Goal: Task Accomplishment & Management: Manage account settings

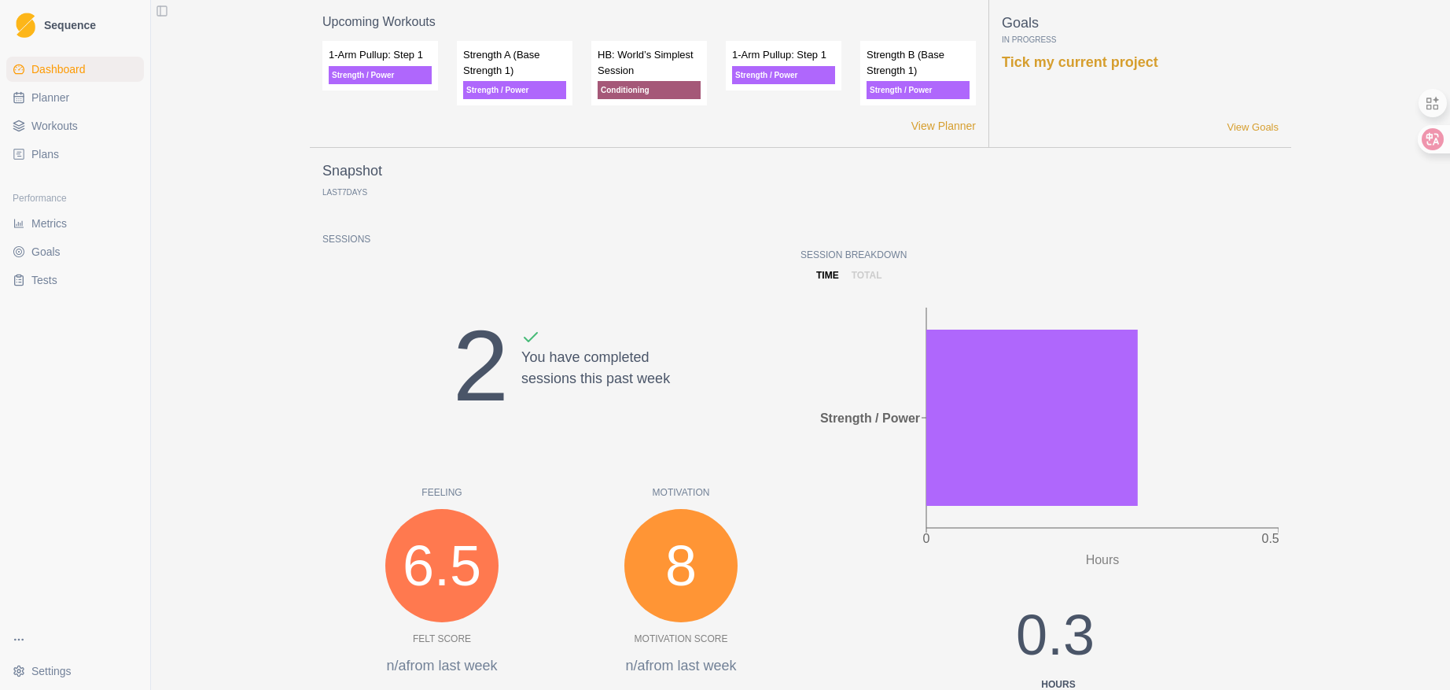
click at [49, 154] on span "Plans" at bounding box center [45, 154] width 28 height 16
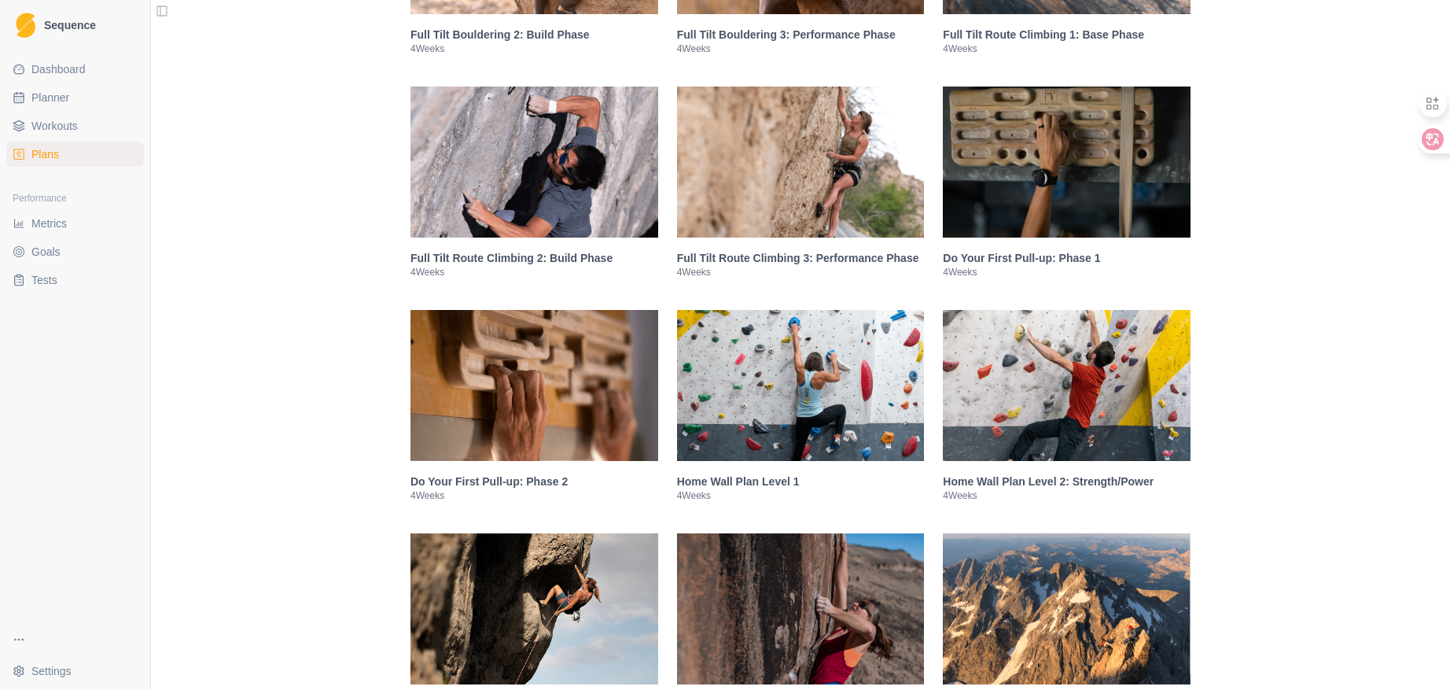
scroll to position [1573, 0]
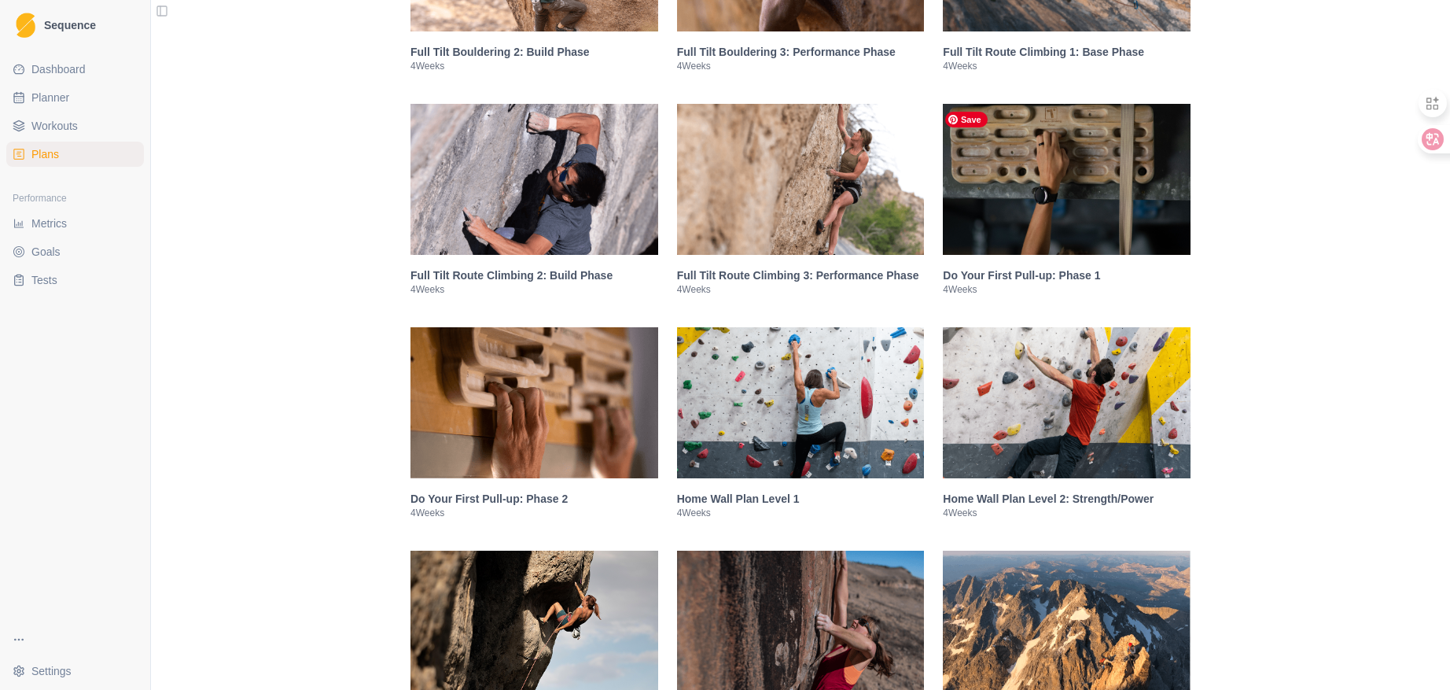
click at [1046, 167] on img at bounding box center [1067, 179] width 248 height 151
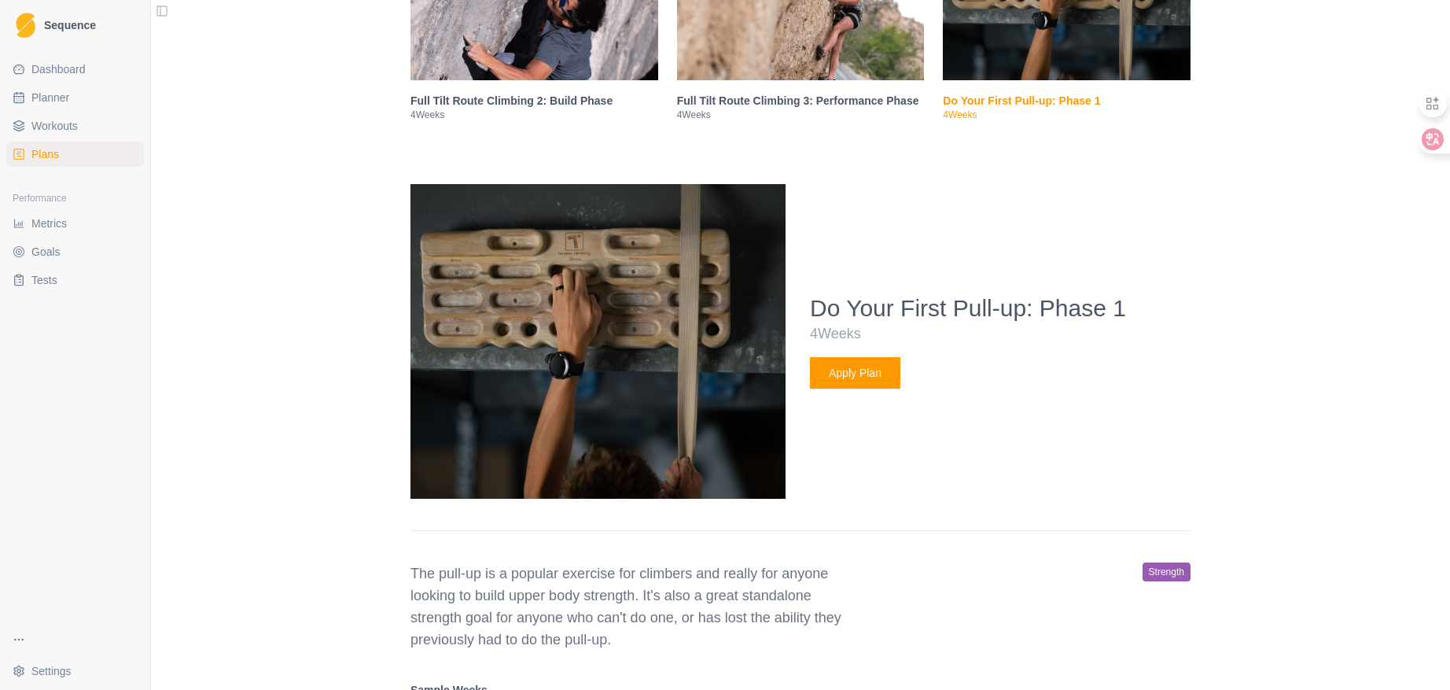
scroll to position [1979, 0]
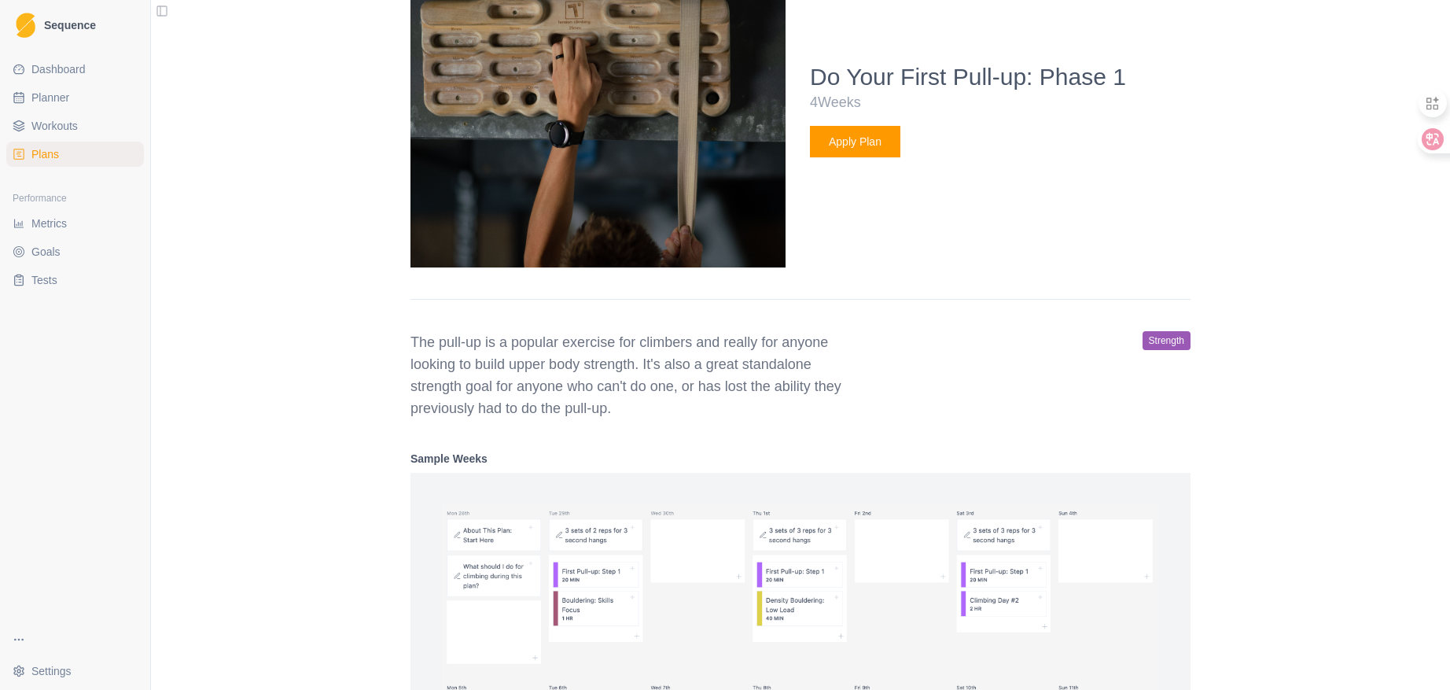
click at [863, 142] on button "Apply Plan" at bounding box center [855, 141] width 90 height 31
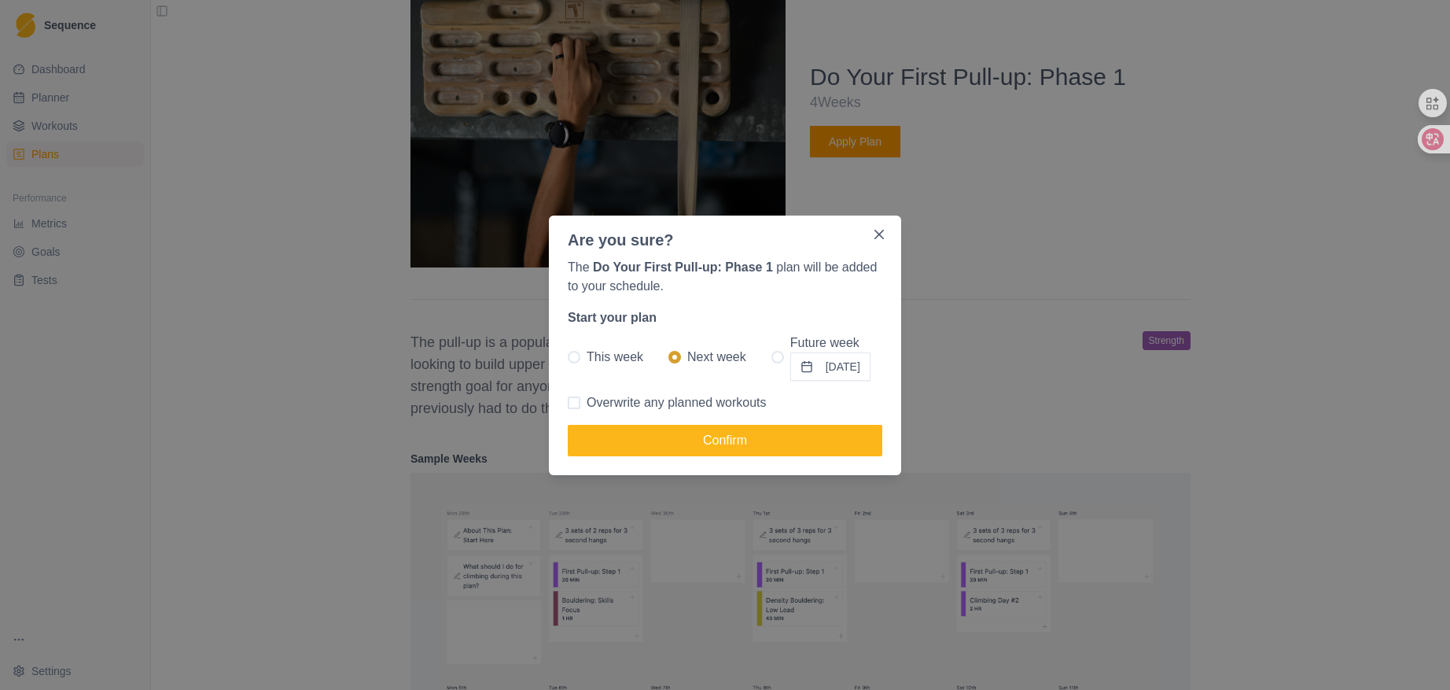
click at [820, 358] on button "[DATE]" at bounding box center [831, 366] width 80 height 28
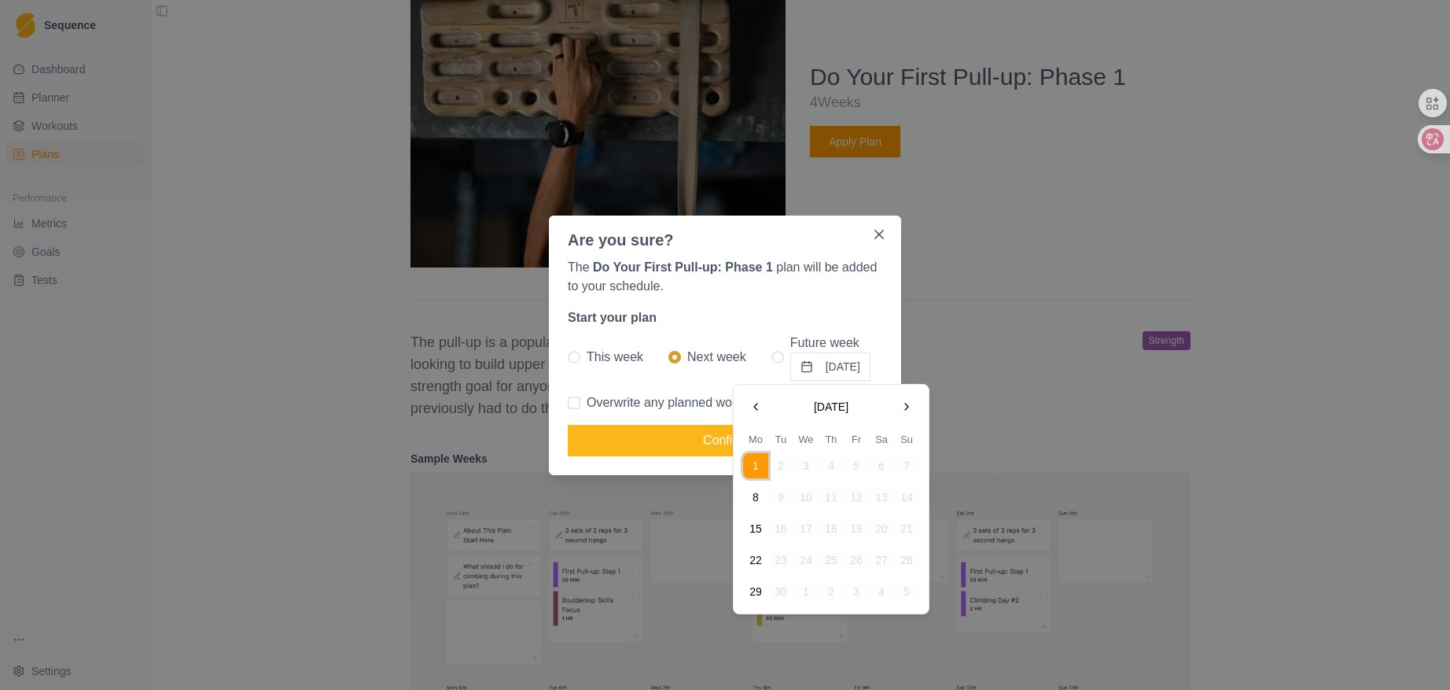
click at [761, 404] on button "Go to the Previous Month" at bounding box center [755, 406] width 25 height 25
click at [695, 355] on span "Next week" at bounding box center [716, 357] width 59 height 19
click at [669, 356] on input "Next week" at bounding box center [668, 356] width 1 height 1
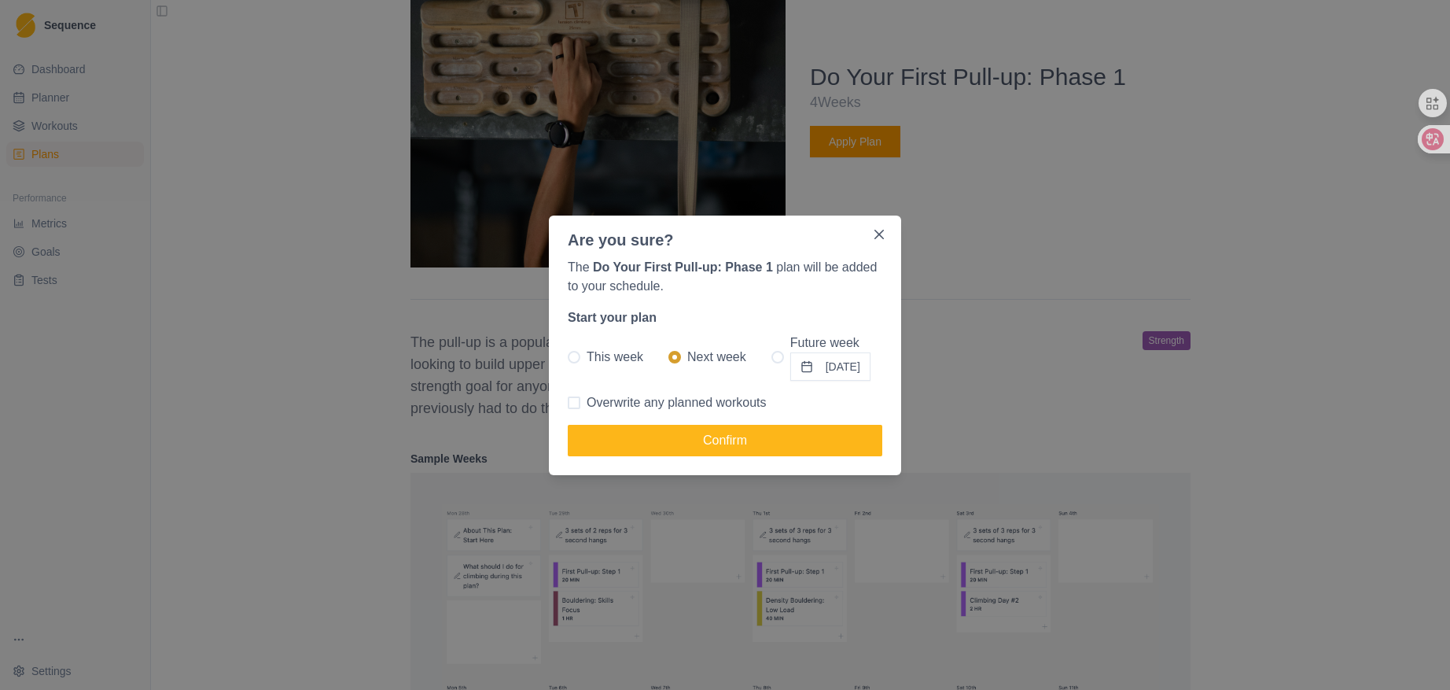
click at [593, 352] on span "This week" at bounding box center [615, 357] width 57 height 19
click at [568, 356] on input "This week" at bounding box center [567, 356] width 1 height 1
radio input "true"
click at [699, 356] on span "Next week" at bounding box center [716, 357] width 59 height 19
click at [669, 356] on input "Next week" at bounding box center [668, 356] width 1 height 1
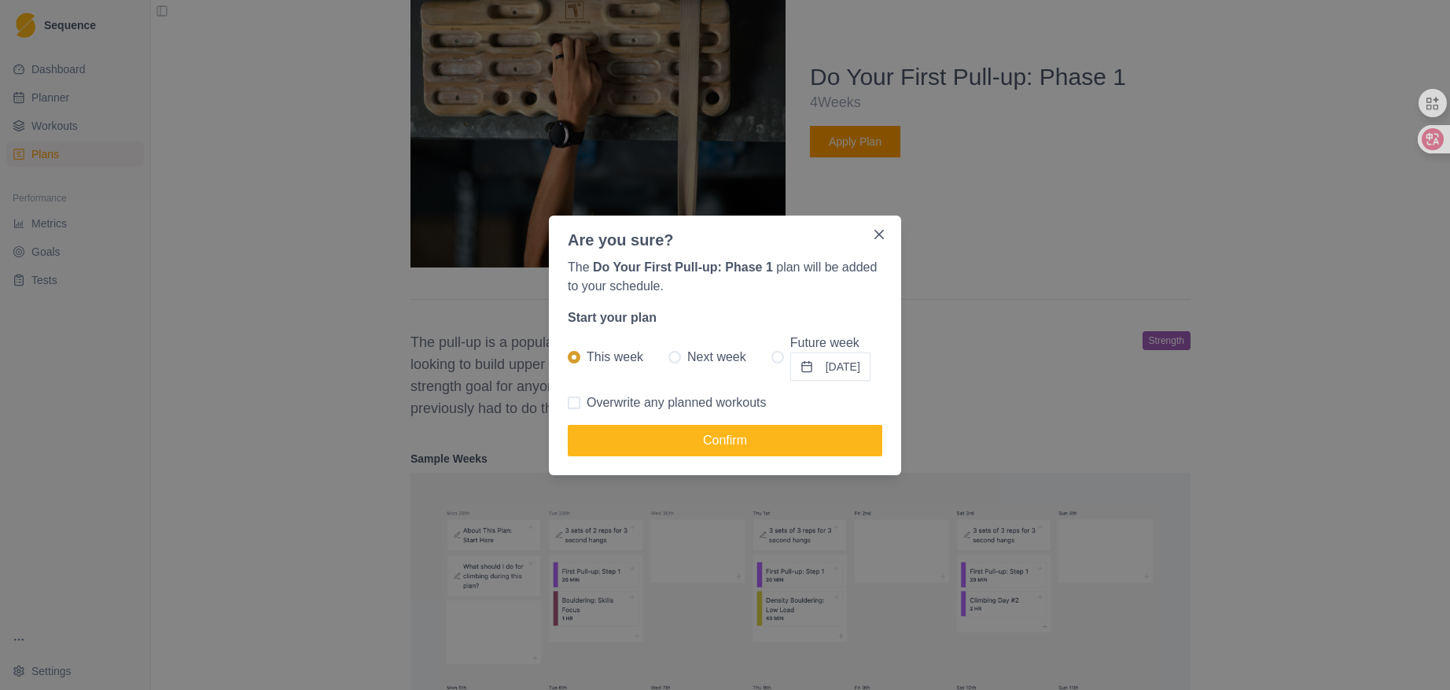
radio input "true"
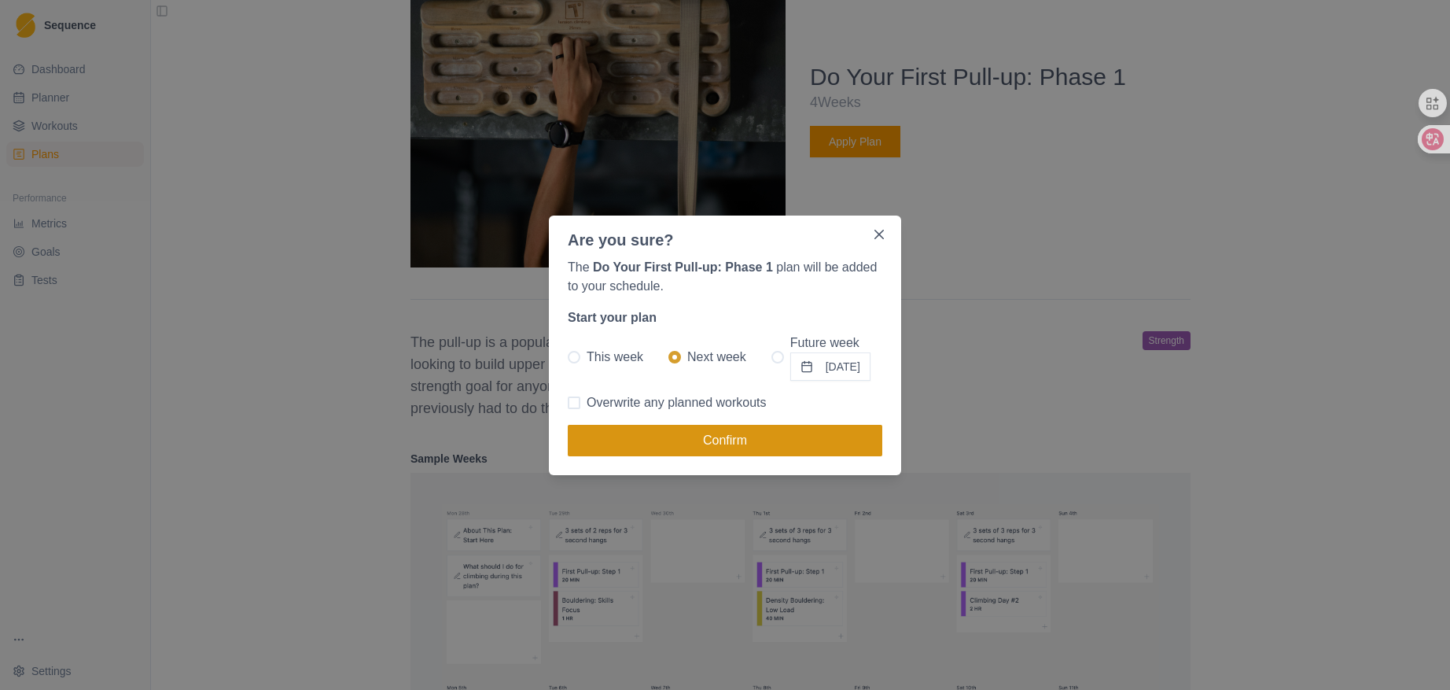
click at [724, 439] on button "Confirm" at bounding box center [725, 440] width 315 height 31
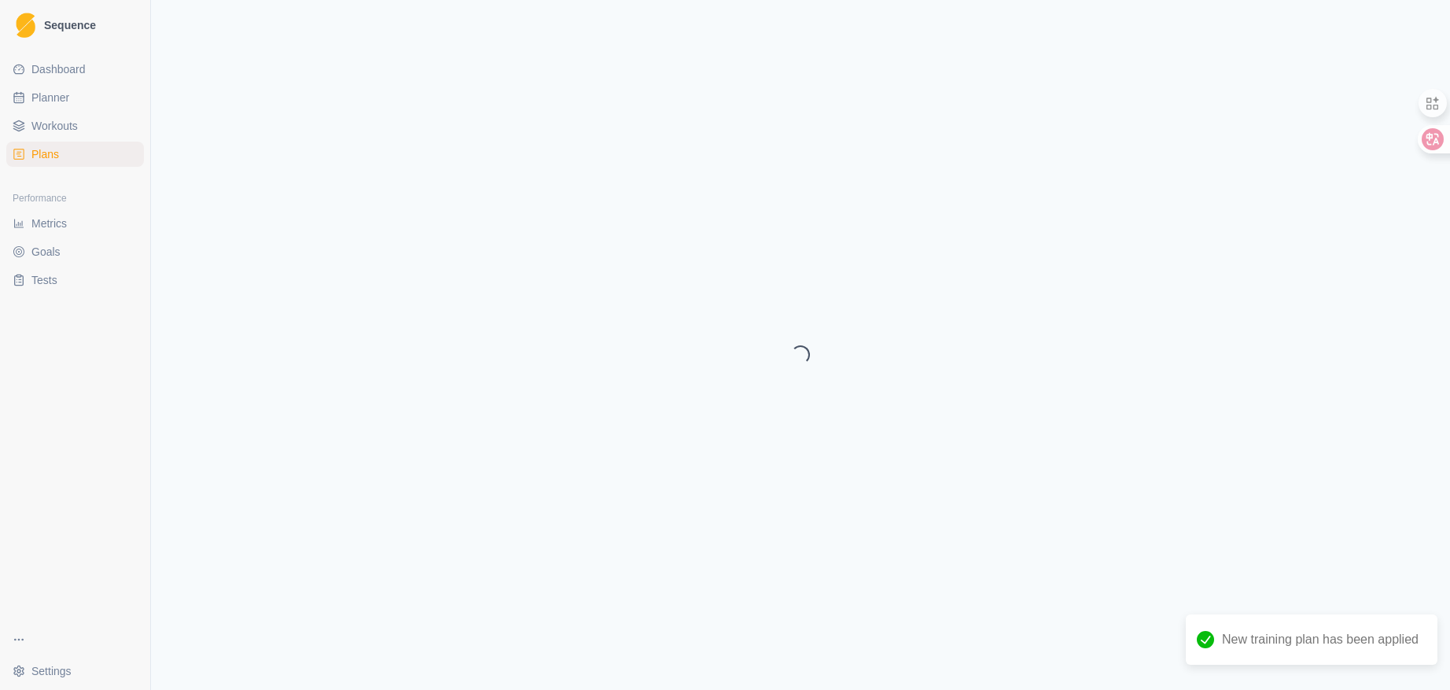
select select "month"
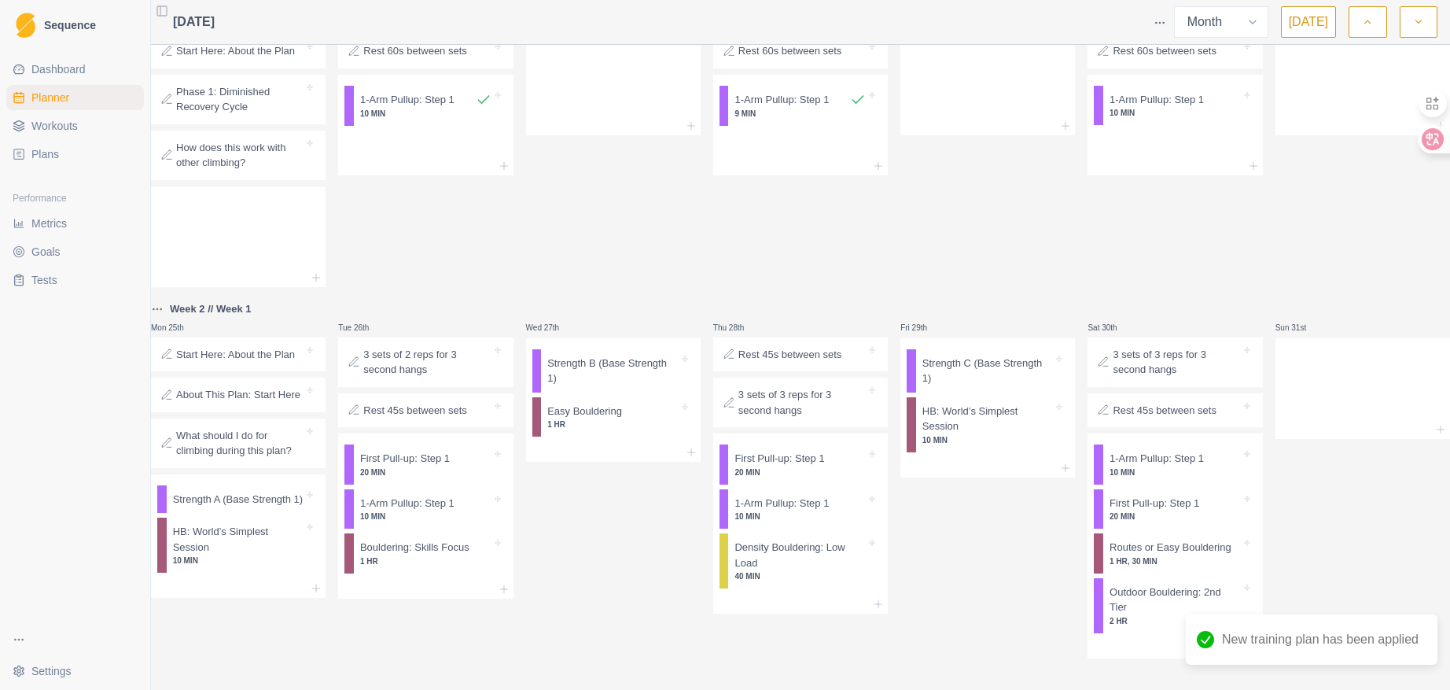
scroll to position [538, 0]
click at [287, 347] on p "Start Here: About the Plan" at bounding box center [235, 355] width 119 height 16
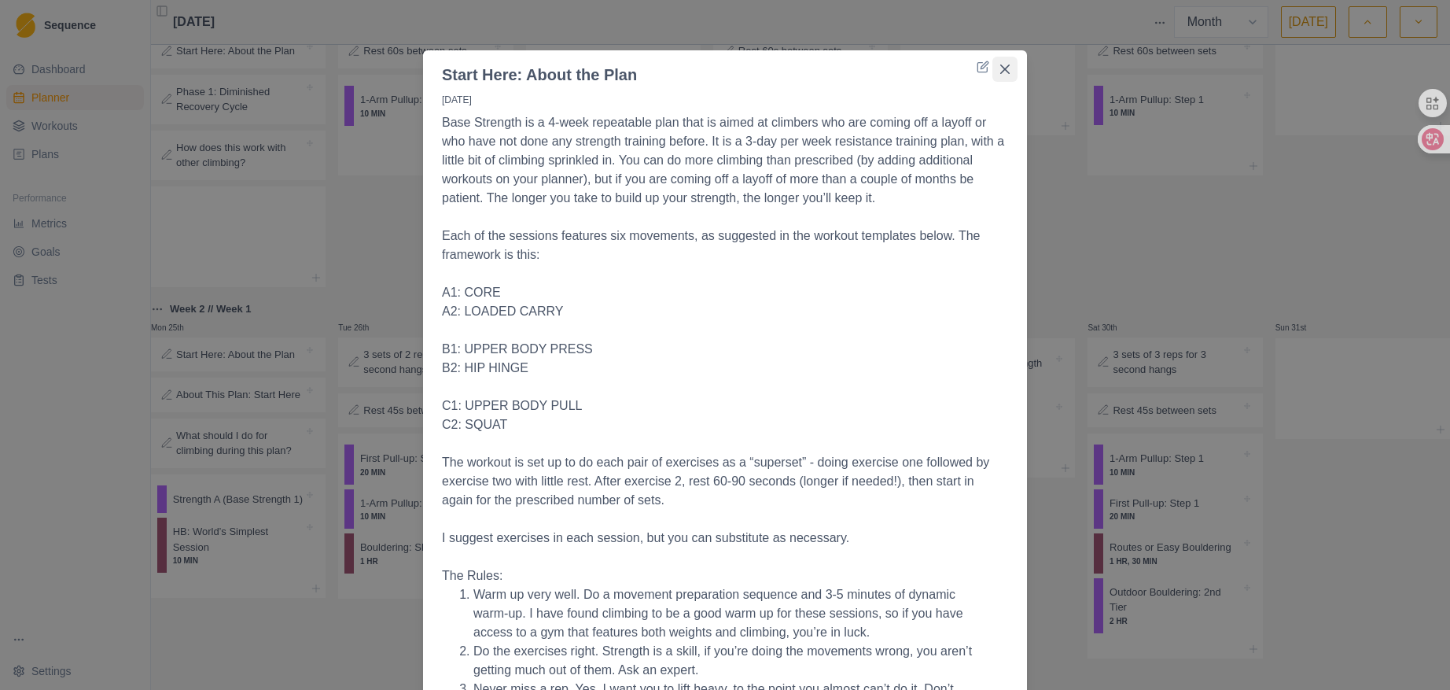
click at [1007, 68] on button "Close" at bounding box center [1005, 69] width 25 height 25
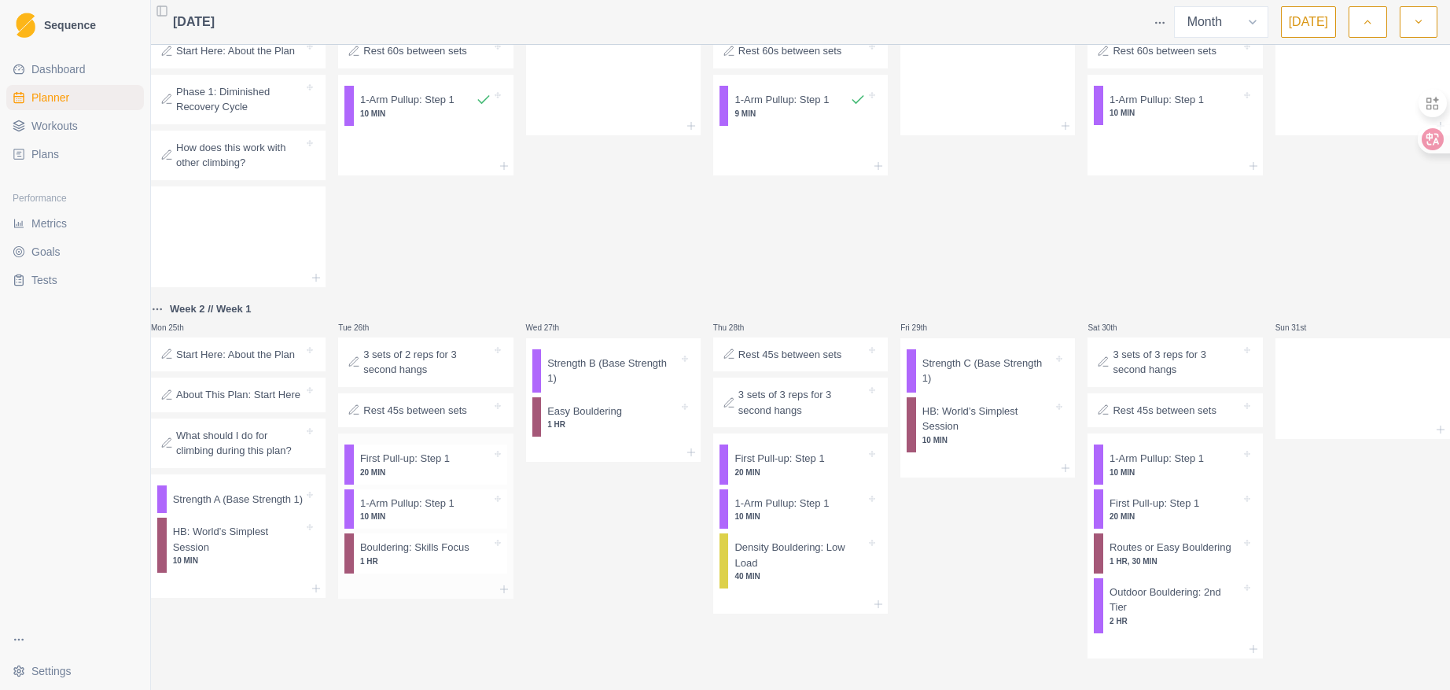
click at [419, 466] on p "20 MIN" at bounding box center [425, 472] width 131 height 12
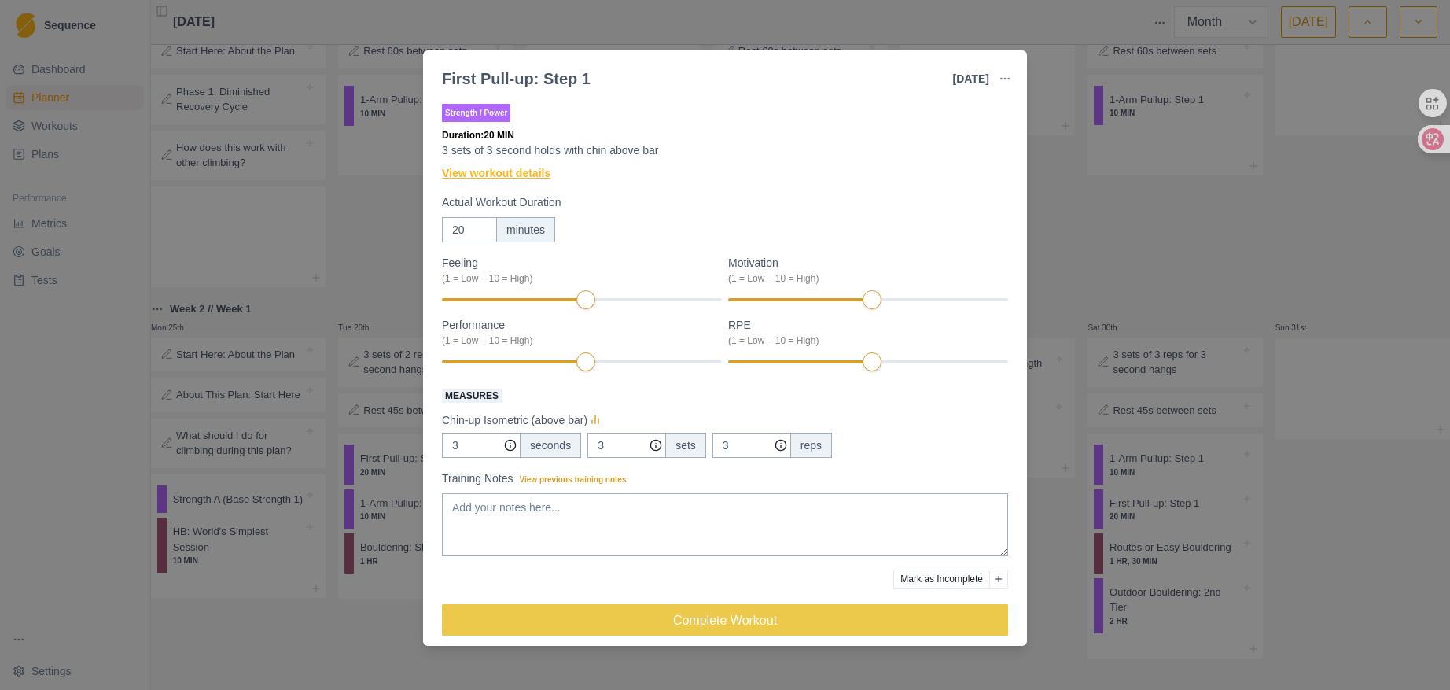
click at [463, 171] on link "View workout details" at bounding box center [496, 173] width 109 height 17
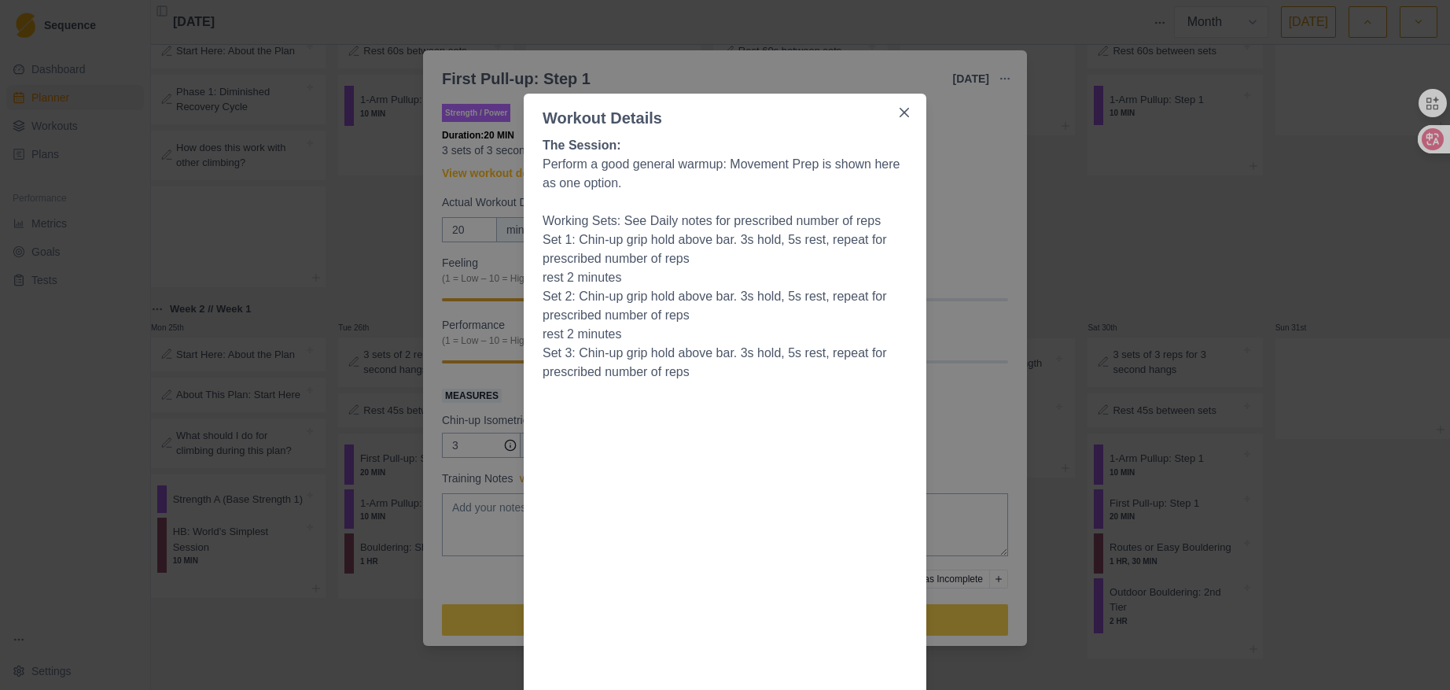
scroll to position [0, 0]
click at [900, 116] on icon "Close" at bounding box center [904, 116] width 9 height 9
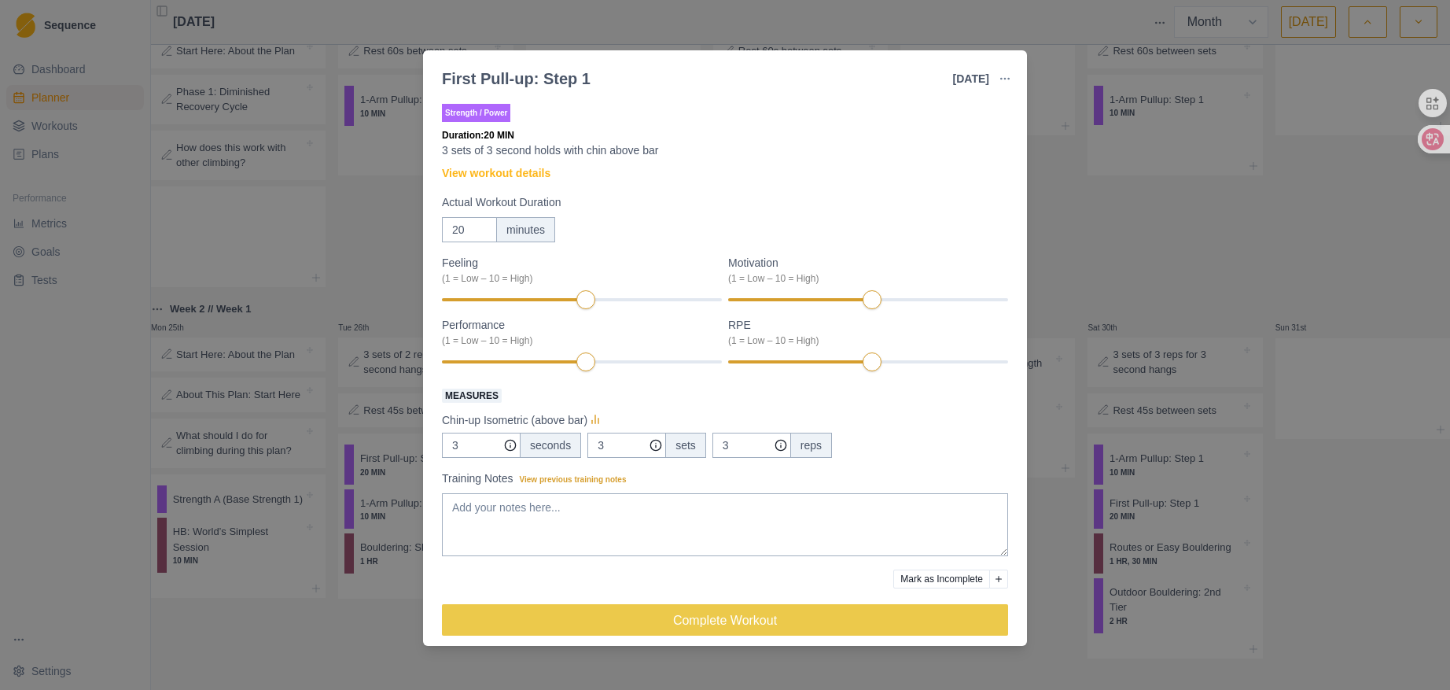
click at [1264, 147] on div "First Pull-up: Step 1 [DATE] Link To Goal View Workout Metrics Edit Original Wo…" at bounding box center [725, 345] width 1450 height 690
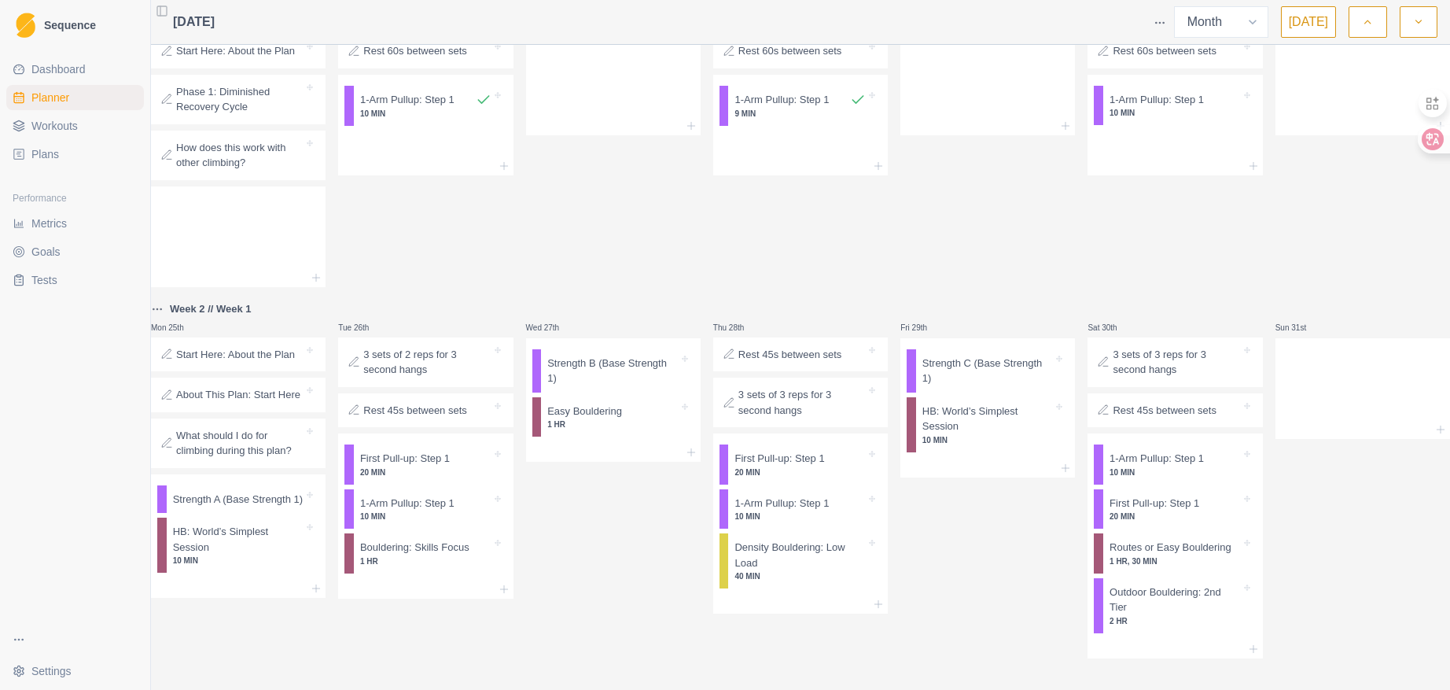
click at [440, 348] on p "3 sets of 2 reps for 3 second hangs" at bounding box center [426, 362] width 127 height 31
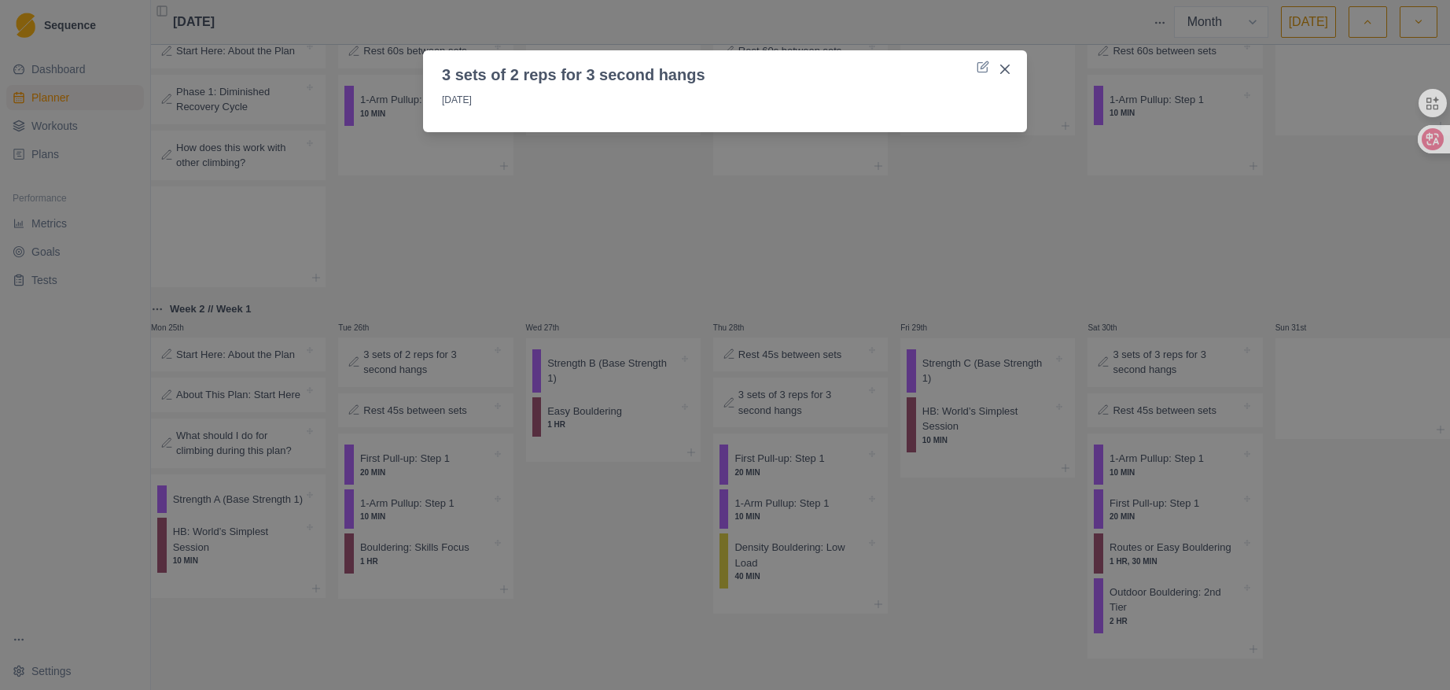
click at [433, 393] on div "3 sets of 2 reps for 3 second hangs [DATE]" at bounding box center [725, 345] width 1450 height 690
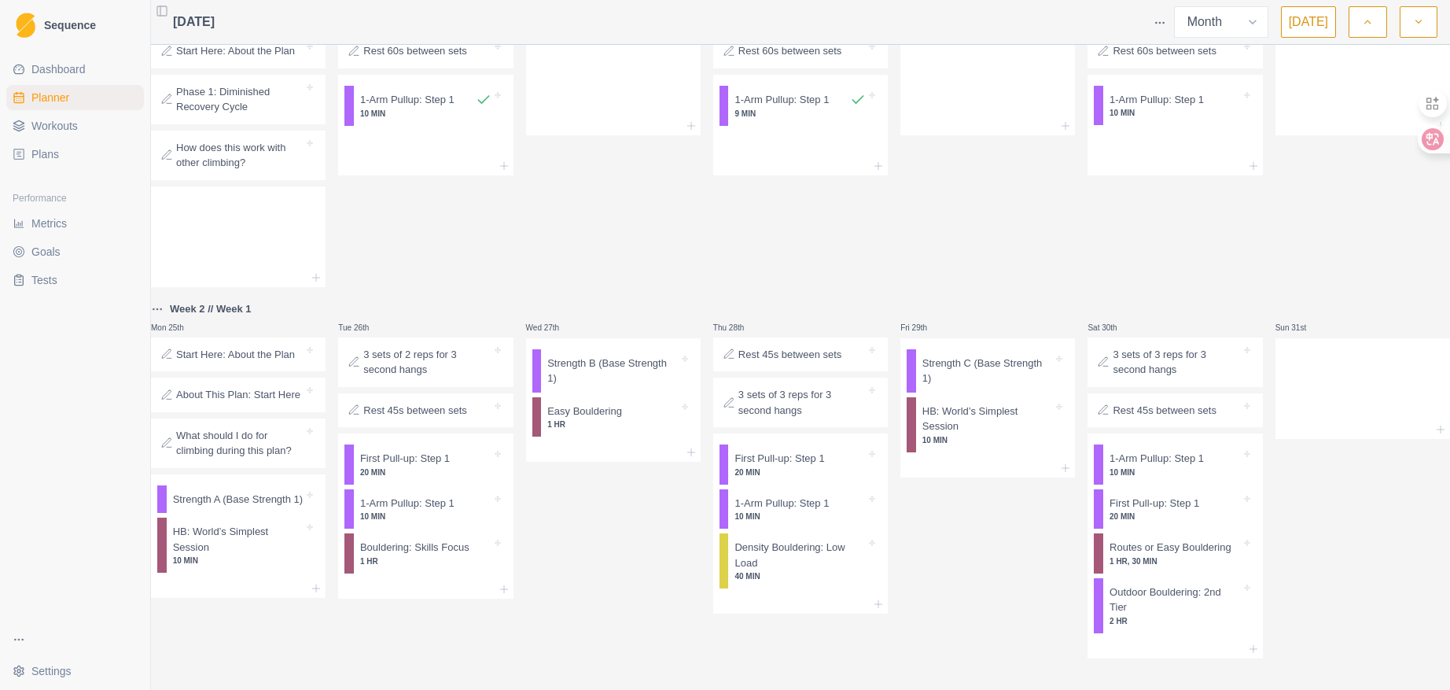
click at [433, 403] on p "Rest 45s between sets" at bounding box center [415, 411] width 104 height 16
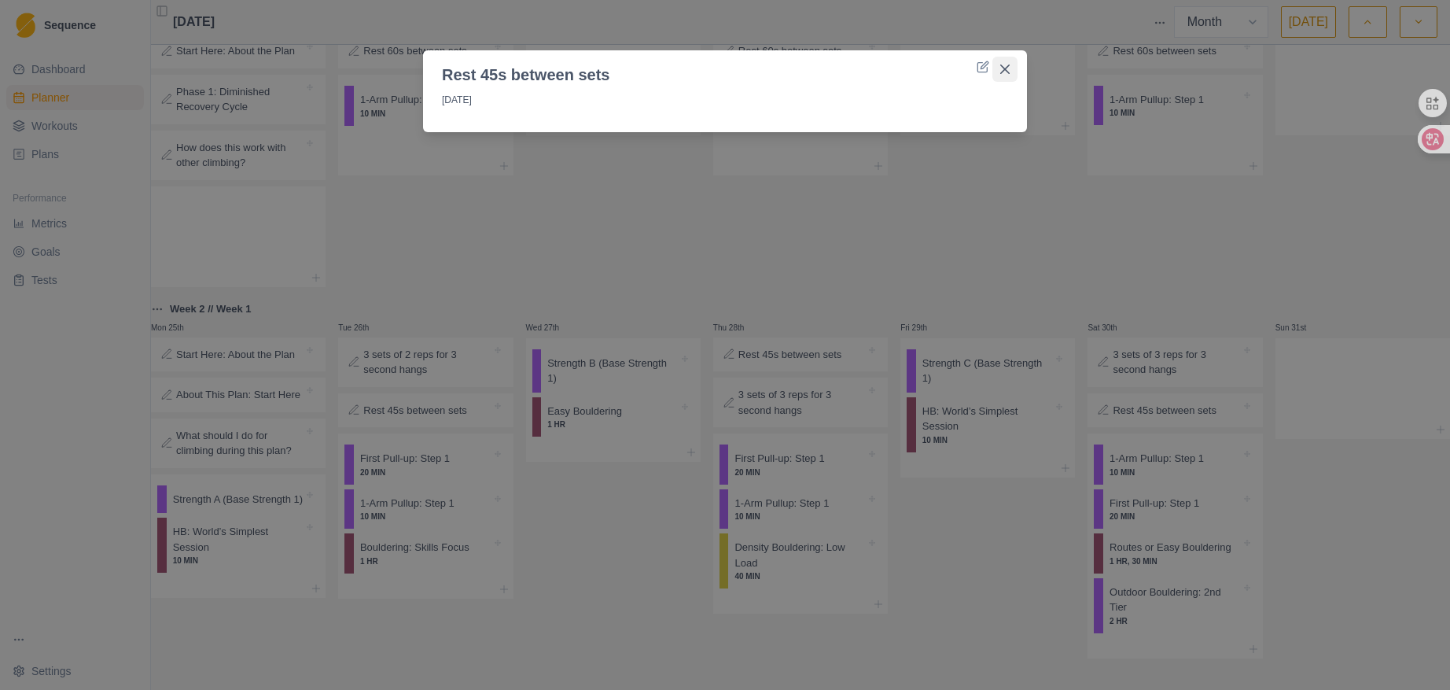
click at [1006, 68] on icon "Close" at bounding box center [1005, 69] width 9 height 9
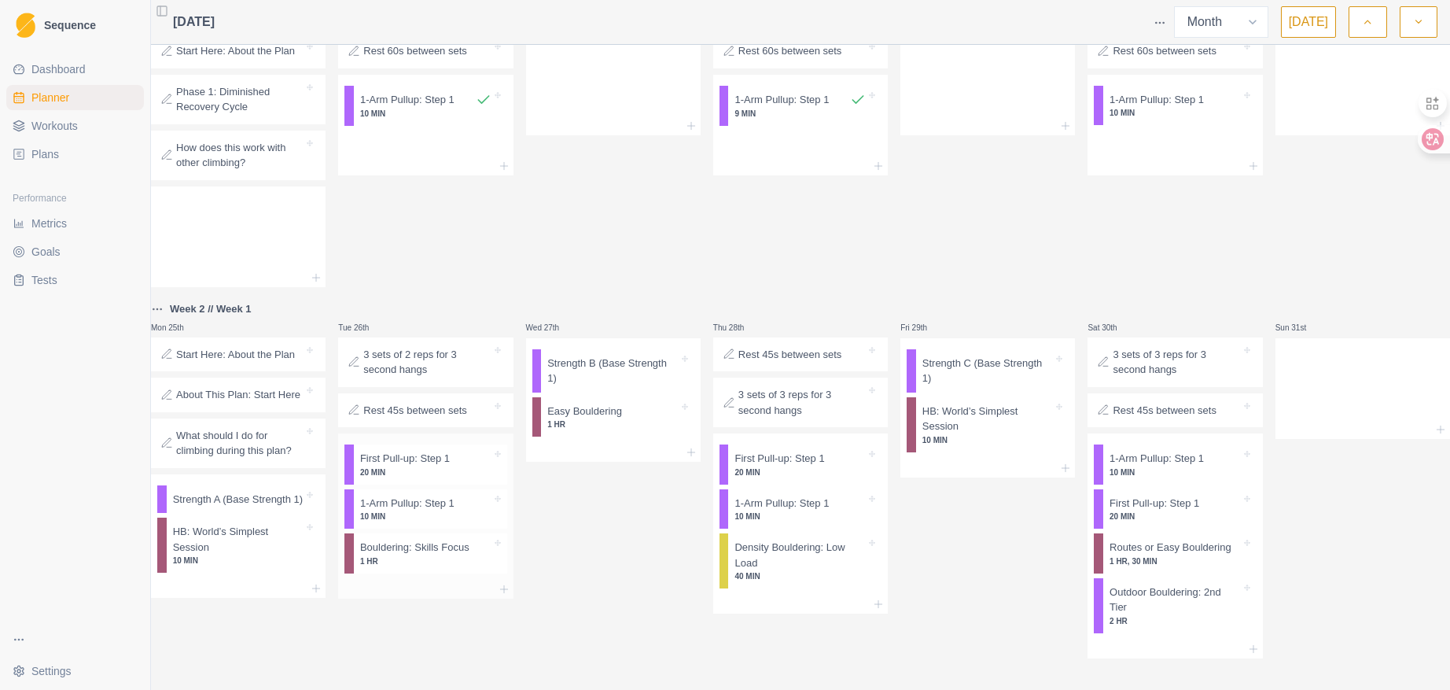
click at [450, 555] on div "Bouldering: Skills Focus 1 HR" at bounding box center [430, 553] width 153 height 40
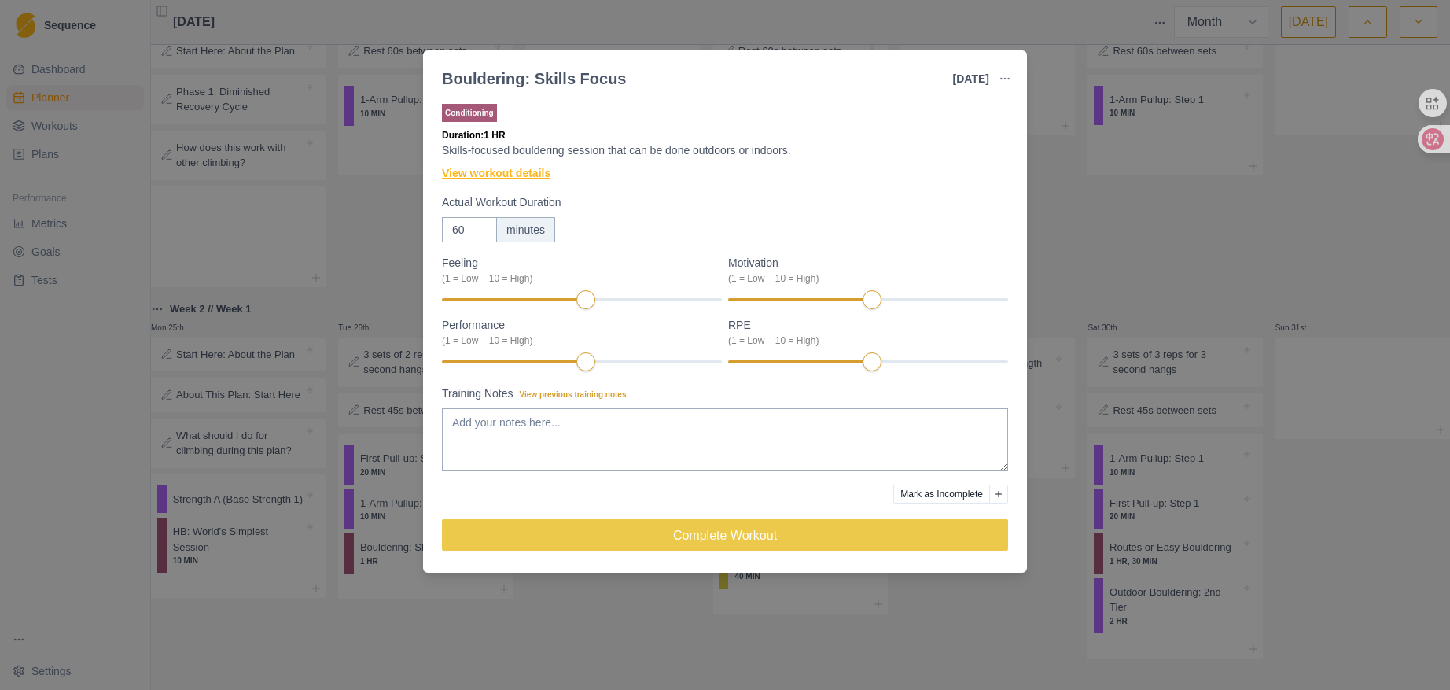
click at [492, 171] on link "View workout details" at bounding box center [496, 173] width 109 height 17
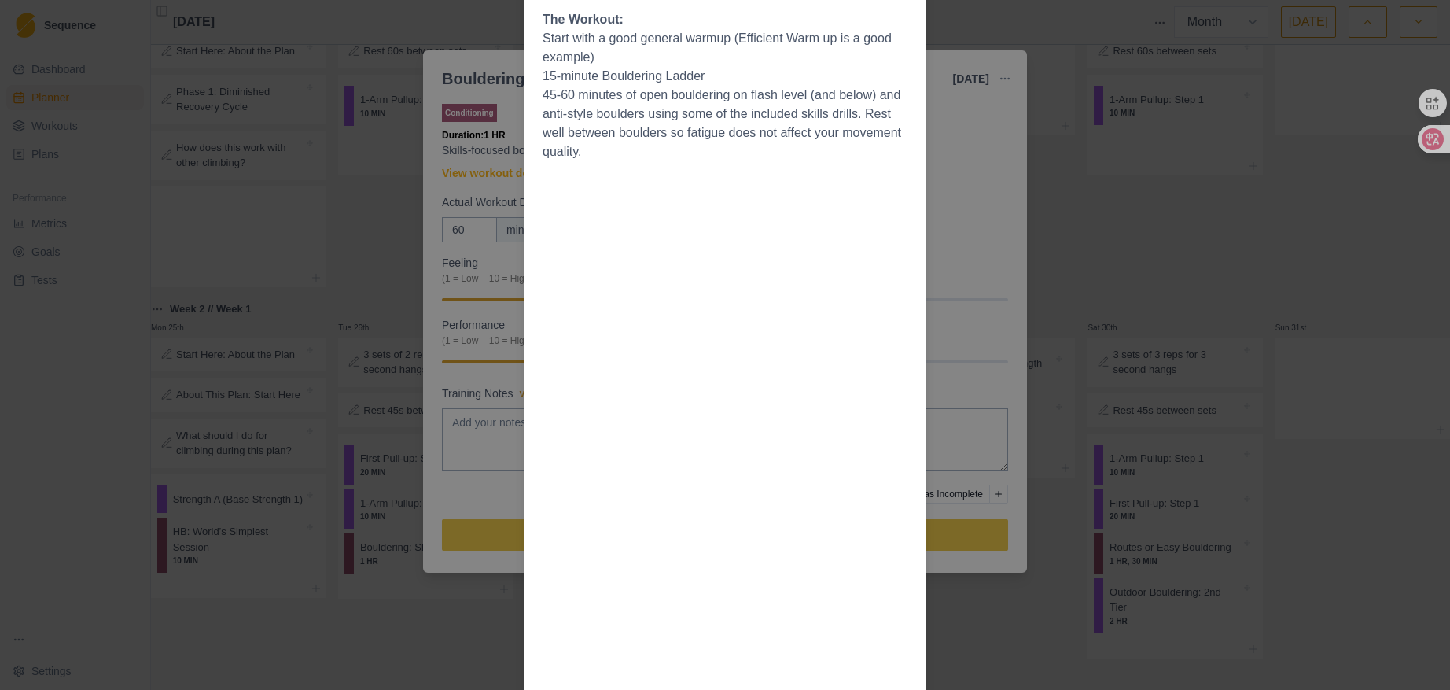
scroll to position [7, 0]
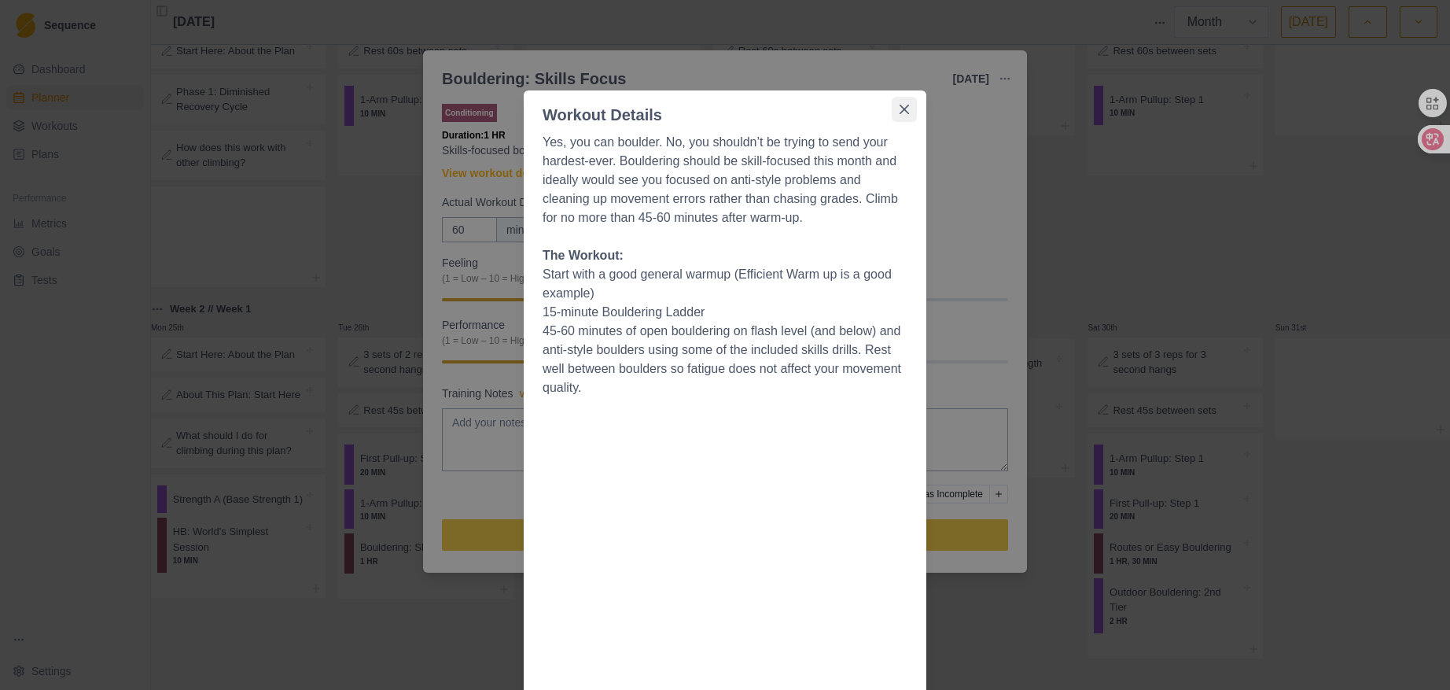
click at [900, 107] on icon "Close" at bounding box center [904, 109] width 9 height 9
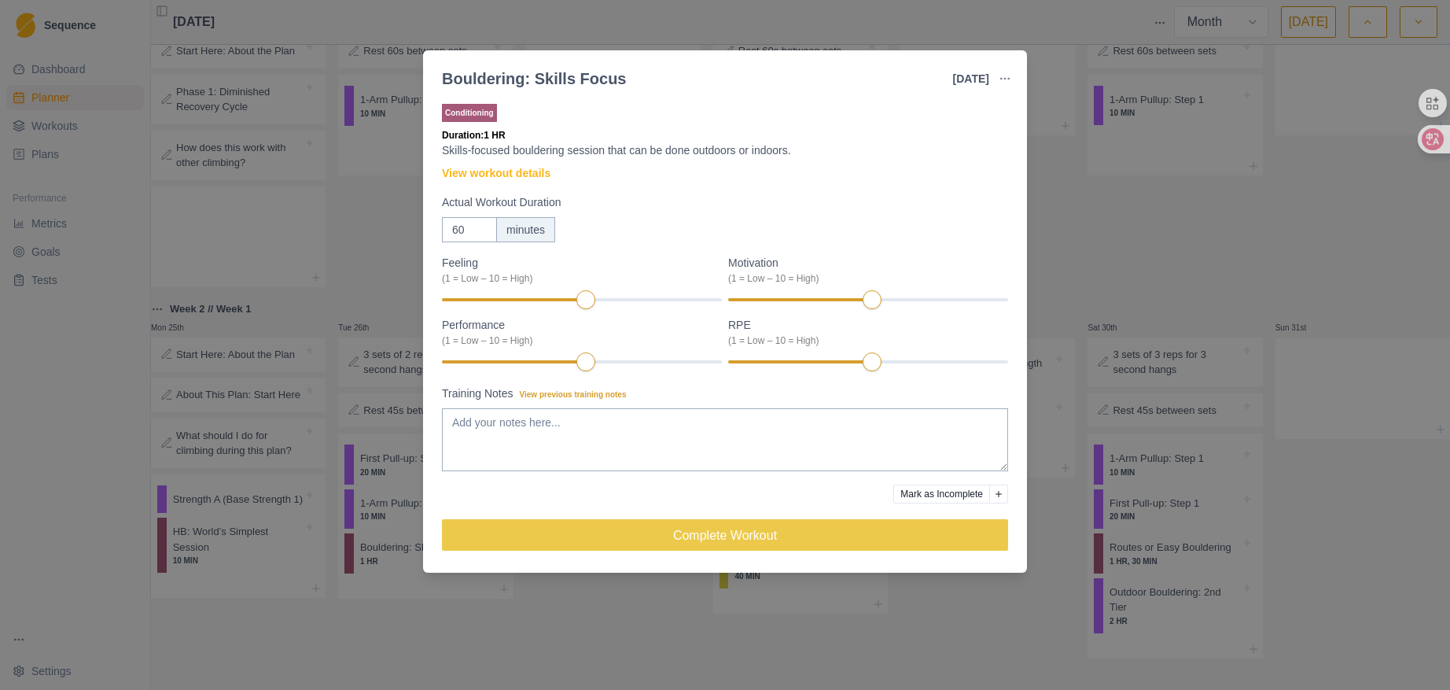
click at [1137, 211] on div "Bouldering: Skills Focus [DATE] Link To Goal View Workout Metrics Edit Original…" at bounding box center [725, 345] width 1450 height 690
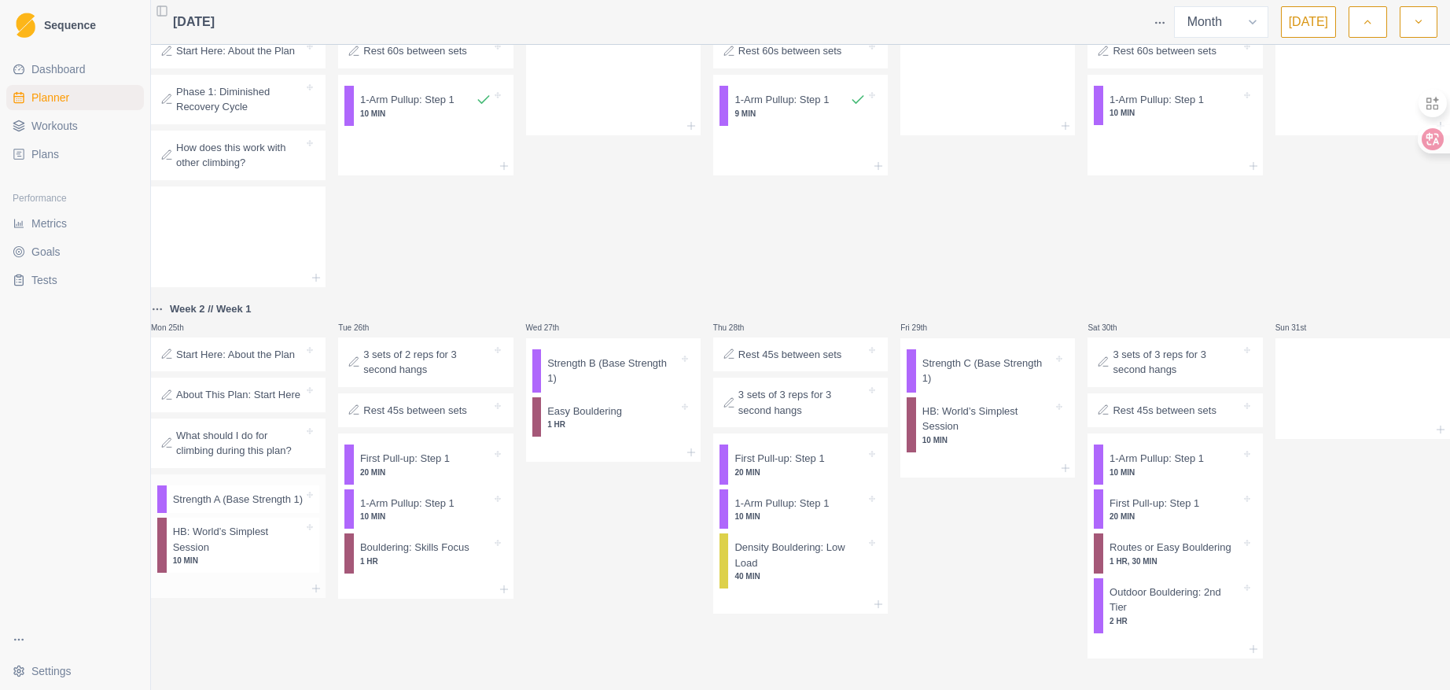
click at [228, 496] on p "Strength A (Base Strength 1)" at bounding box center [238, 500] width 131 height 16
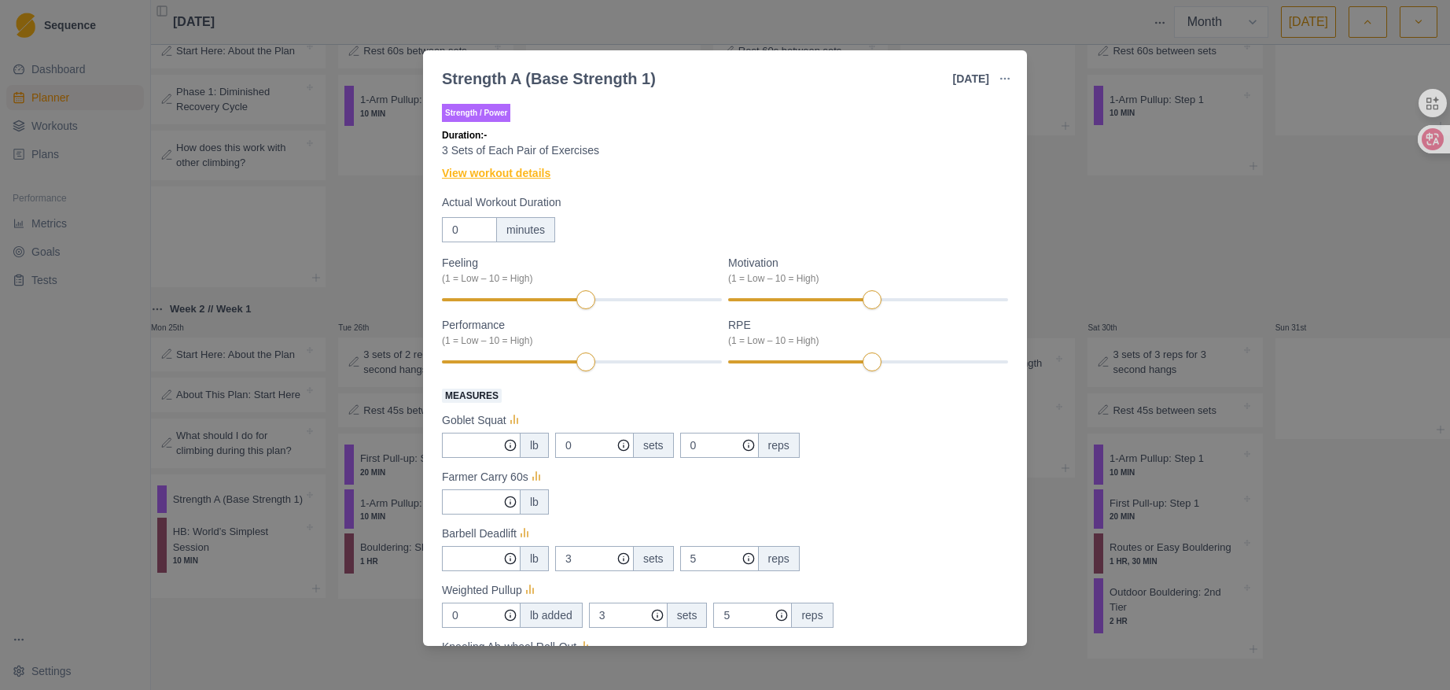
click at [537, 175] on link "View workout details" at bounding box center [496, 173] width 109 height 17
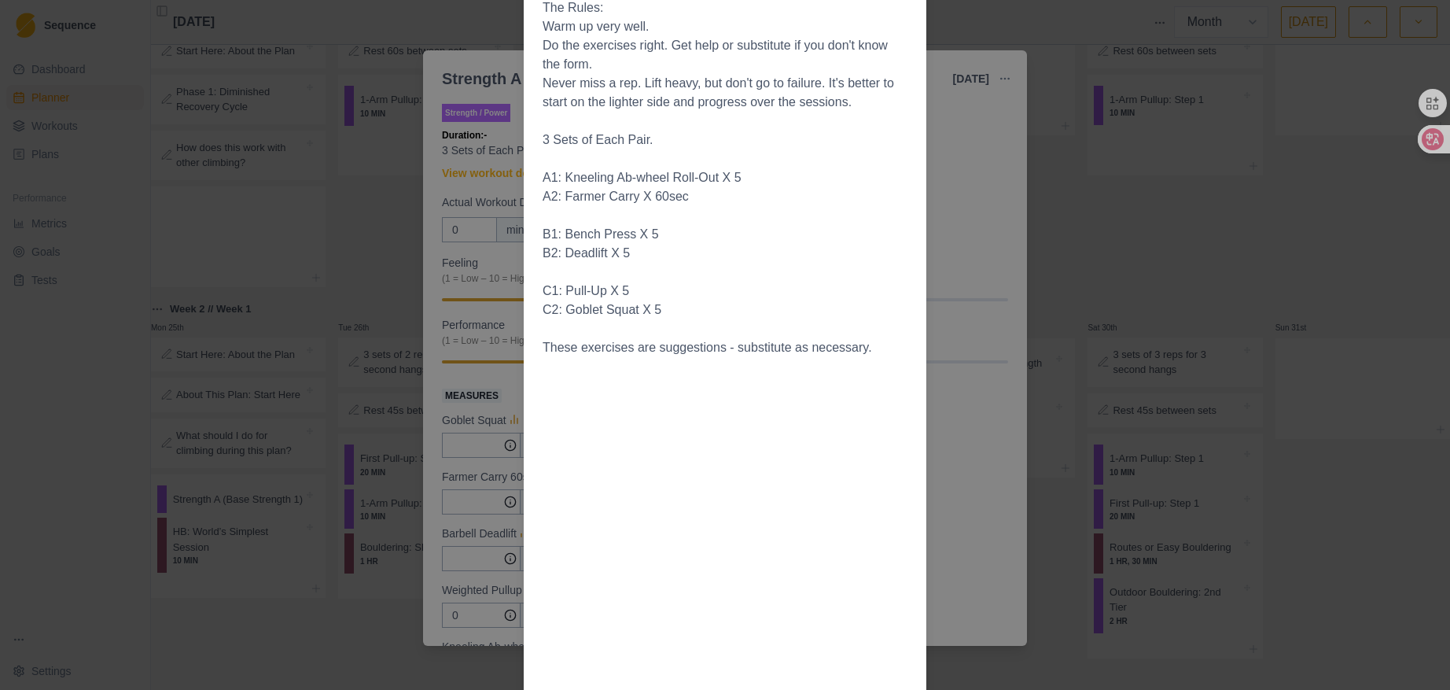
scroll to position [0, 0]
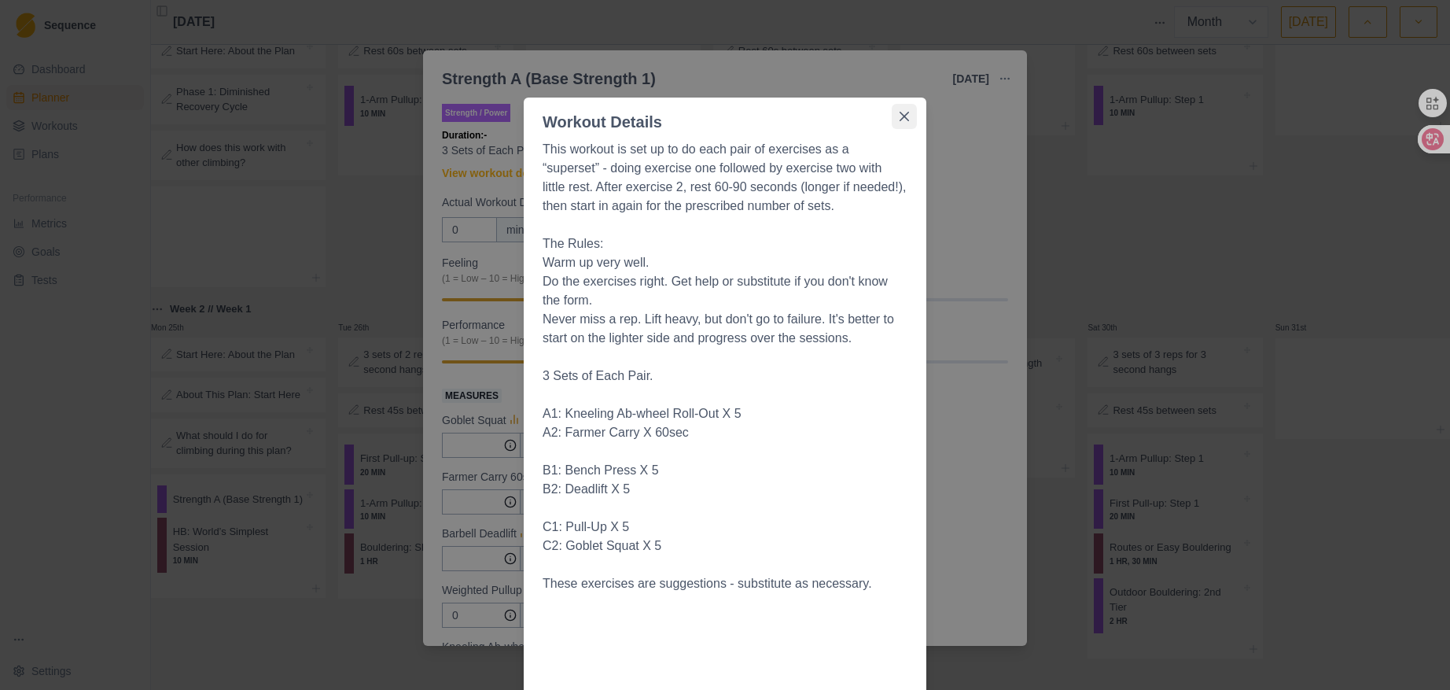
click at [893, 111] on button "Close" at bounding box center [904, 116] width 25 height 25
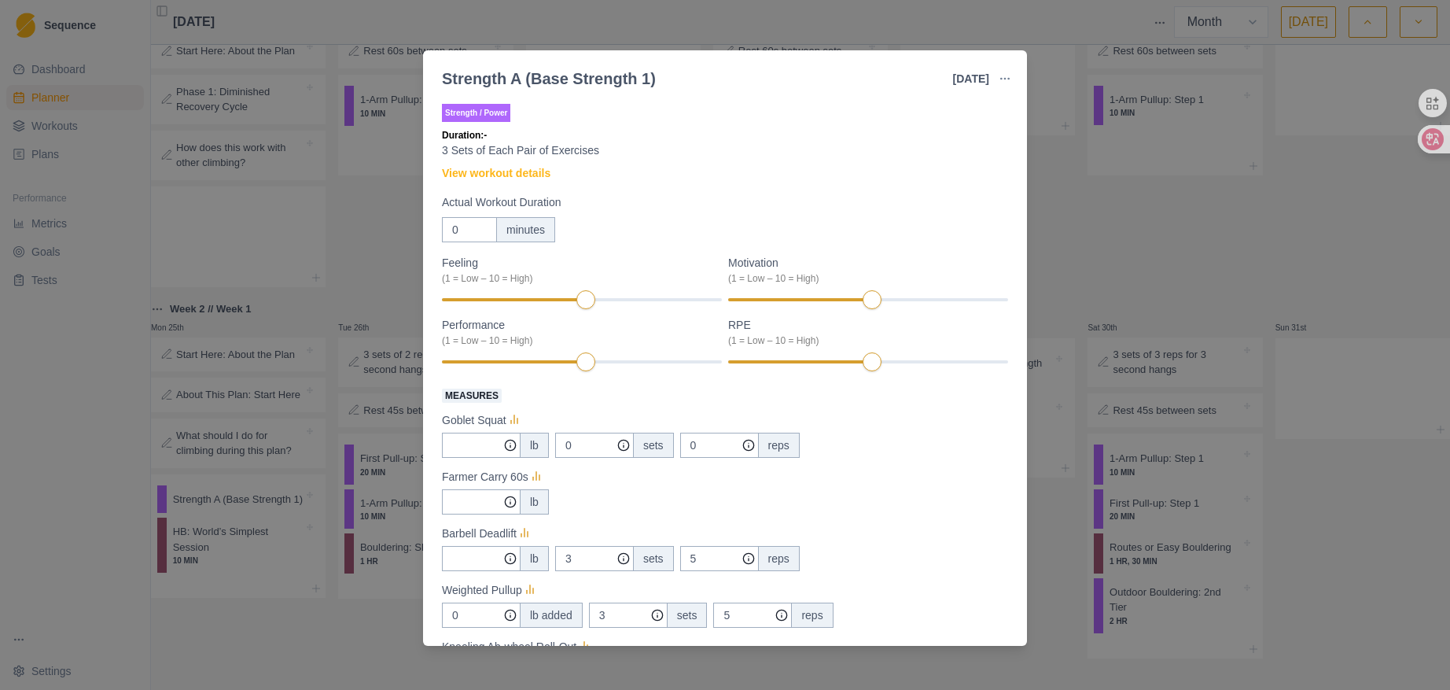
click at [253, 569] on div "Strength A (Base Strength 1) [DATE] Link To Goal View Workout Metrics Edit Orig…" at bounding box center [725, 345] width 1450 height 690
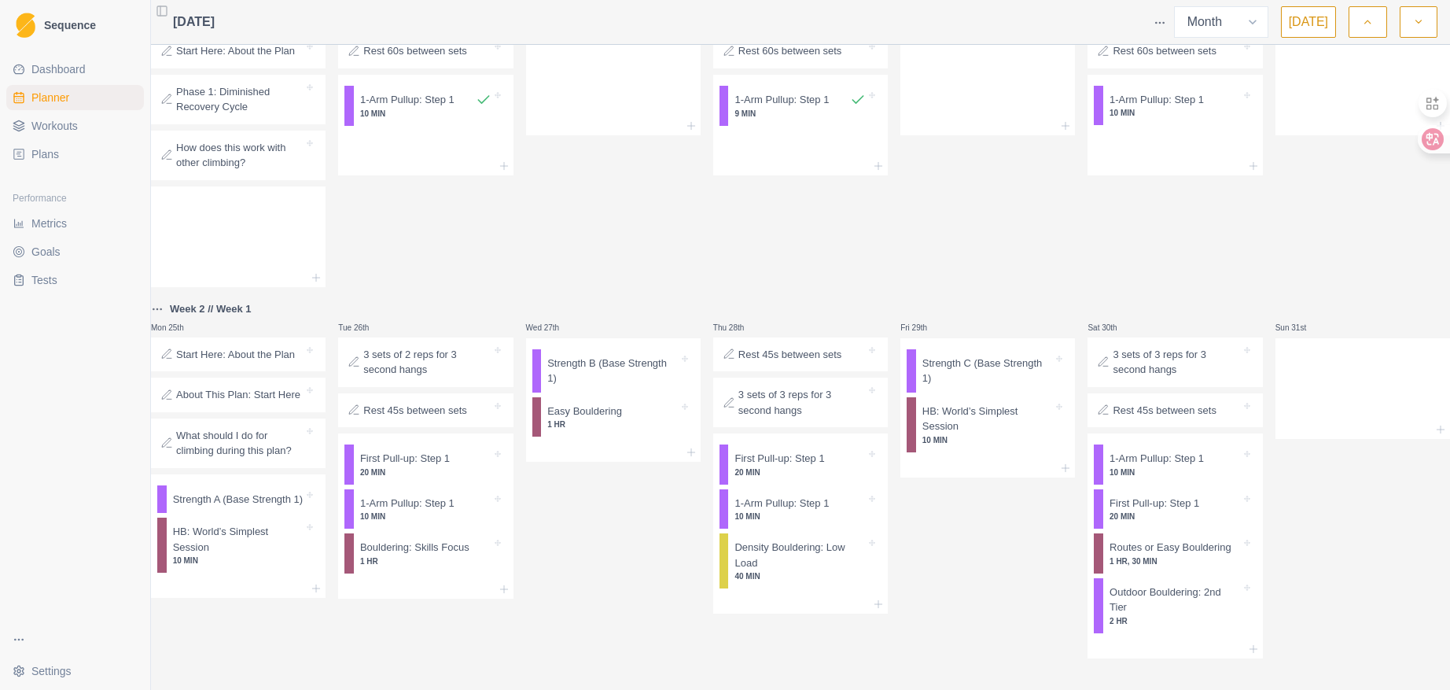
click at [253, 569] on div "HB: World’s Simplest Session 10 MIN" at bounding box center [243, 545] width 153 height 55
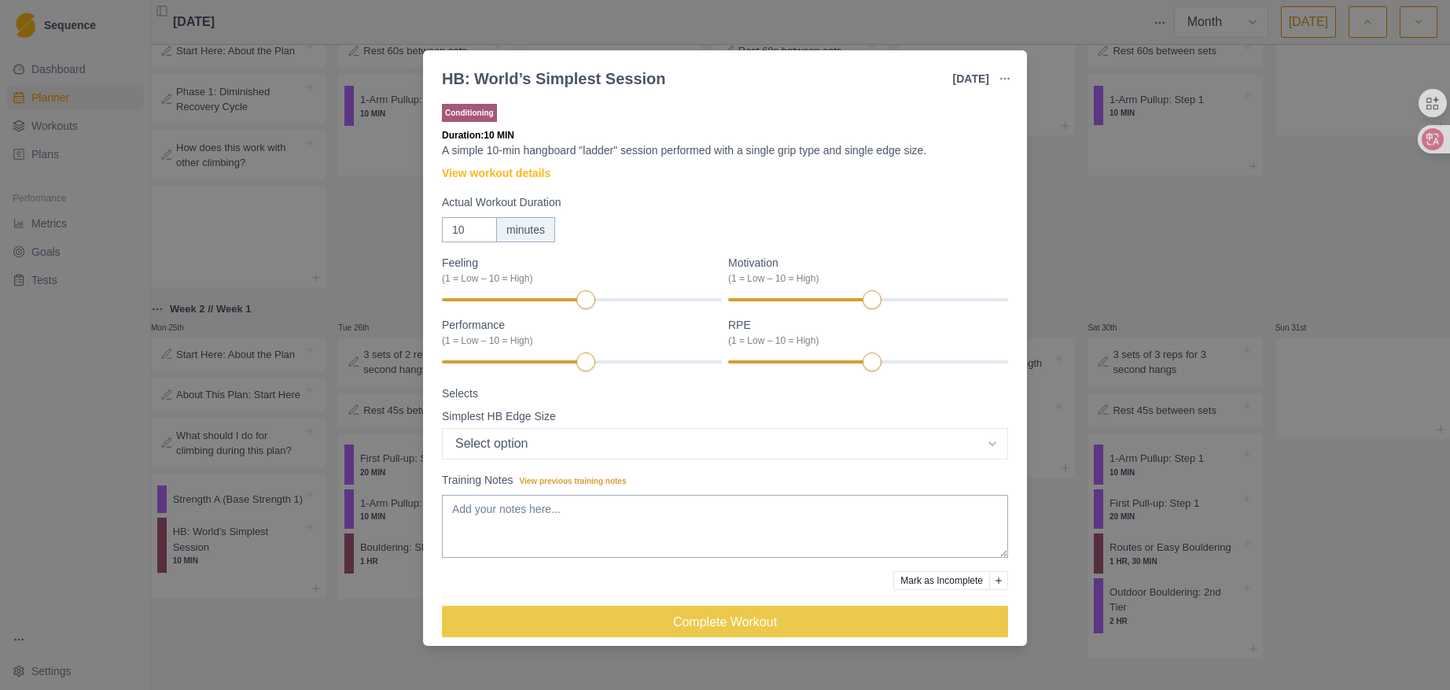
click at [539, 164] on div "Conditioning Duration: 10 MIN A simple 10-min hangboard "ladder" session perfor…" at bounding box center [725, 377] width 566 height 552
click at [537, 167] on link "View workout details" at bounding box center [496, 173] width 109 height 17
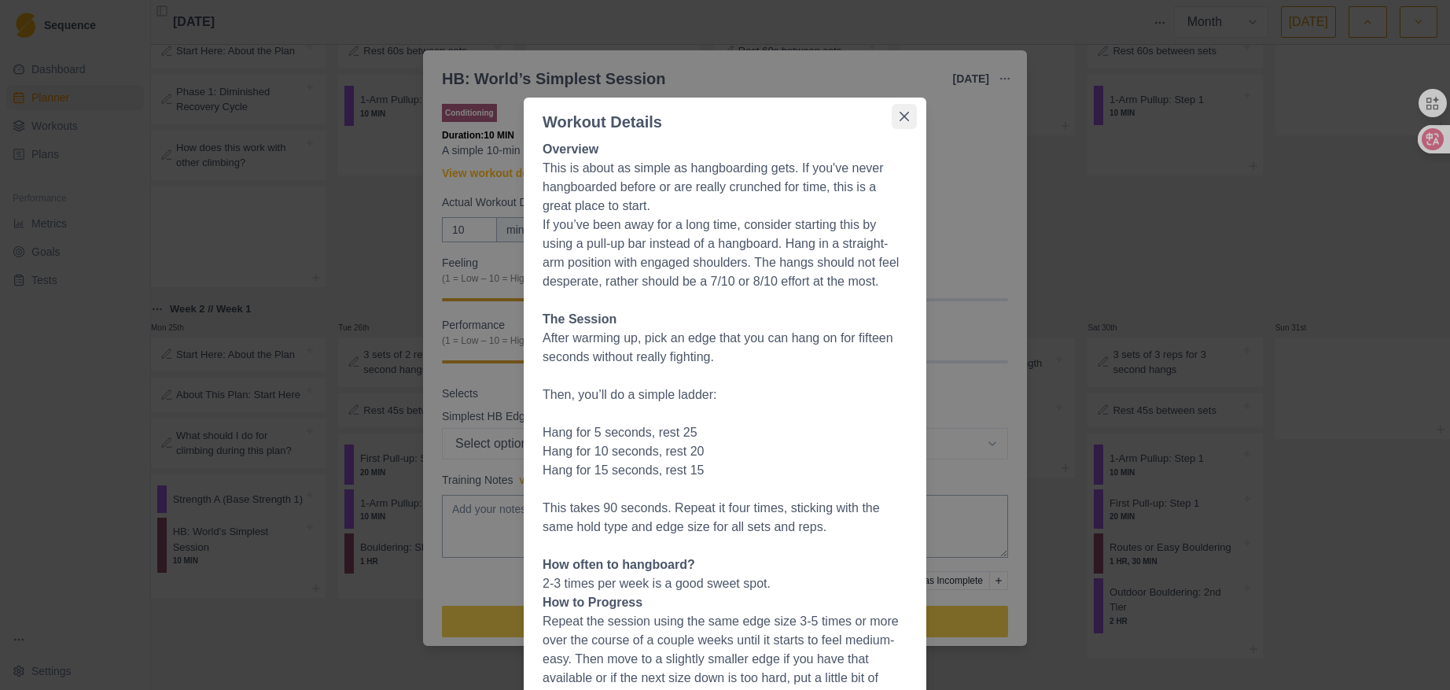
click at [900, 116] on icon "Close" at bounding box center [904, 116] width 9 height 9
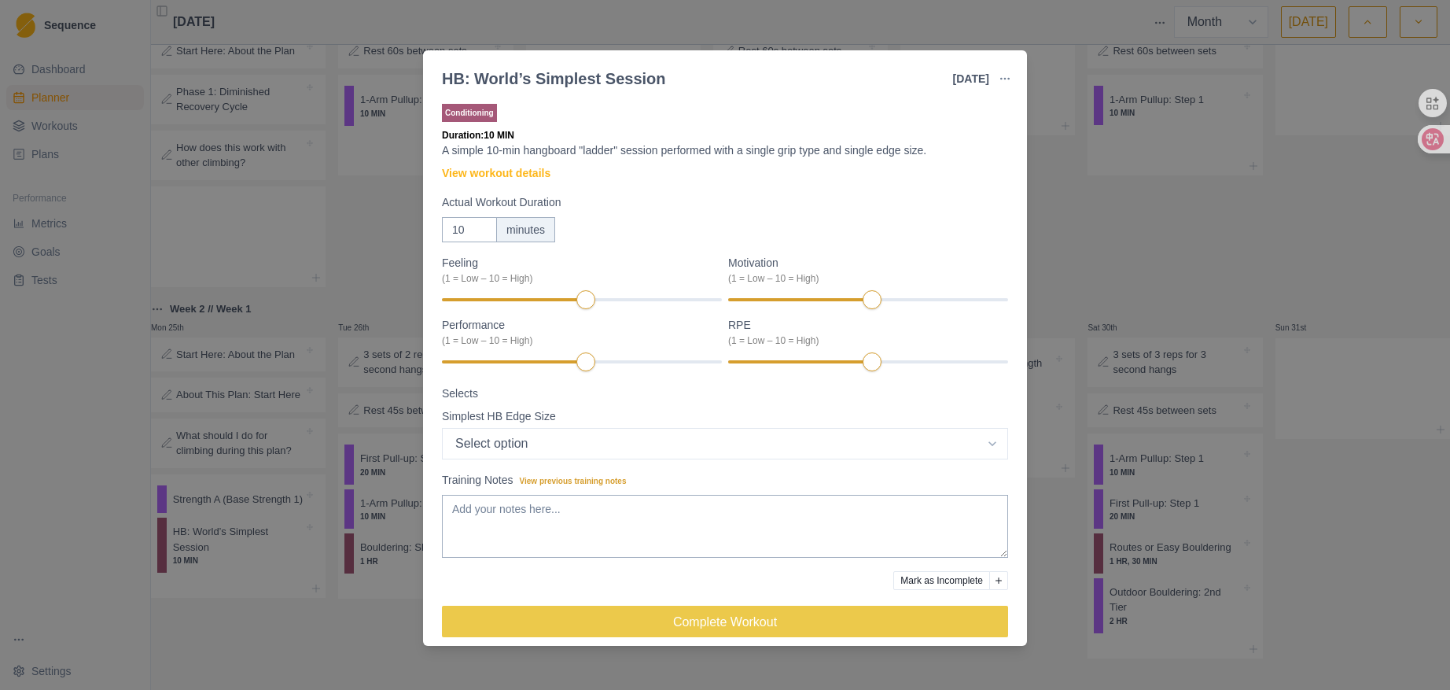
click at [1228, 207] on div "HB: World’s Simplest Session [DATE] Link To Goal View Workout Metrics Edit Orig…" at bounding box center [725, 345] width 1450 height 690
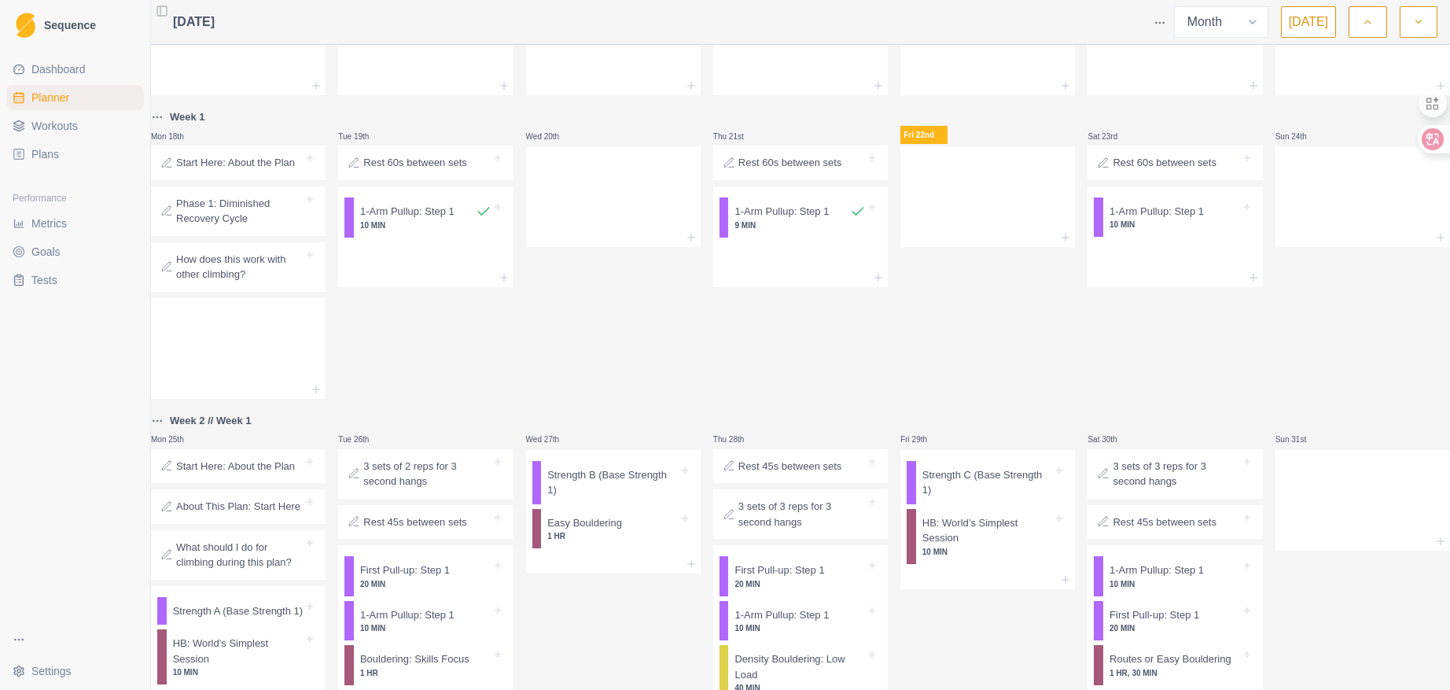
scroll to position [538, 0]
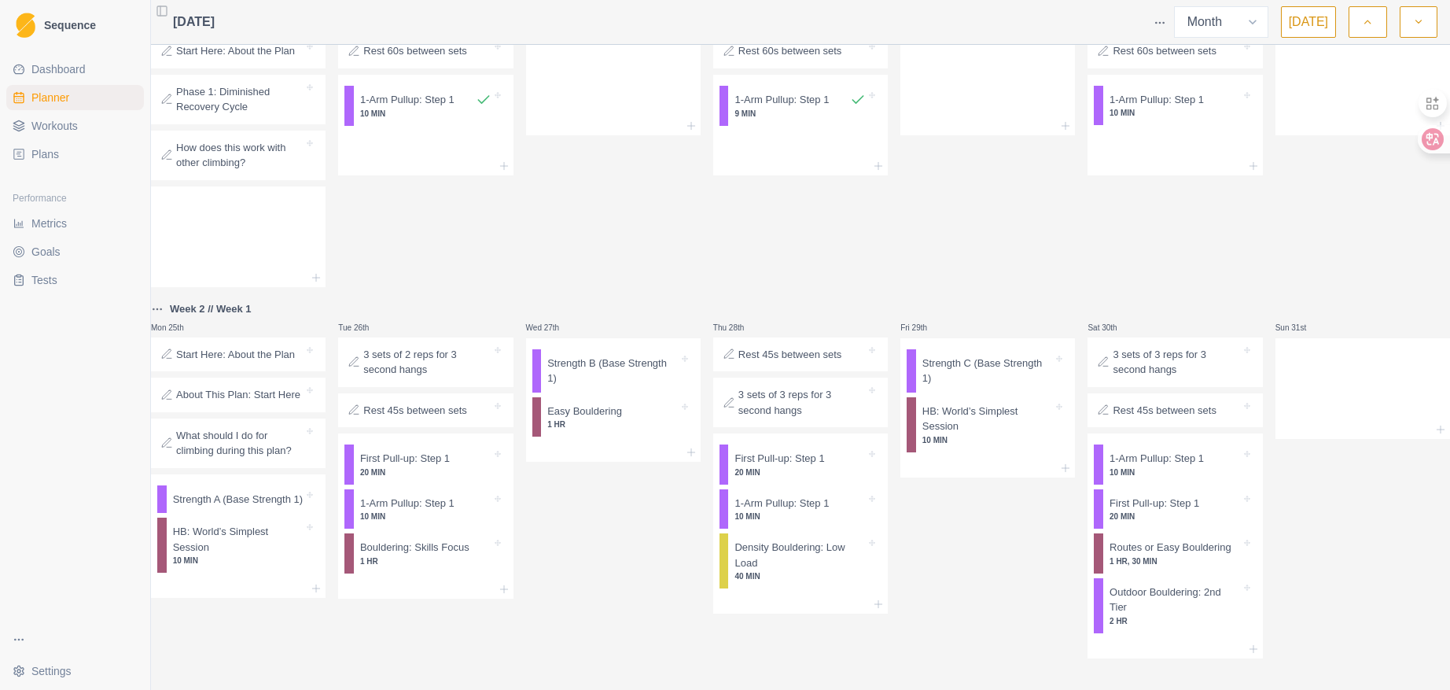
click at [1417, 24] on icon "button" at bounding box center [1419, 22] width 11 height 16
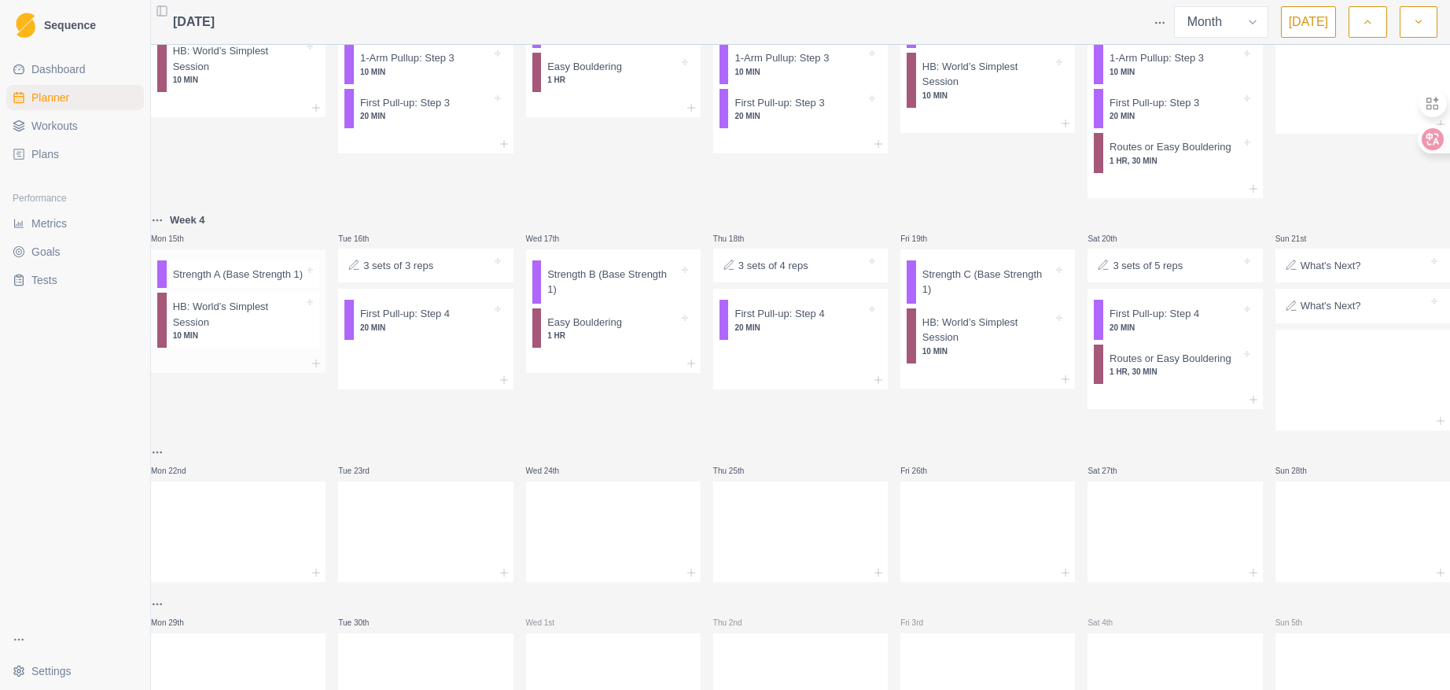
scroll to position [0, 0]
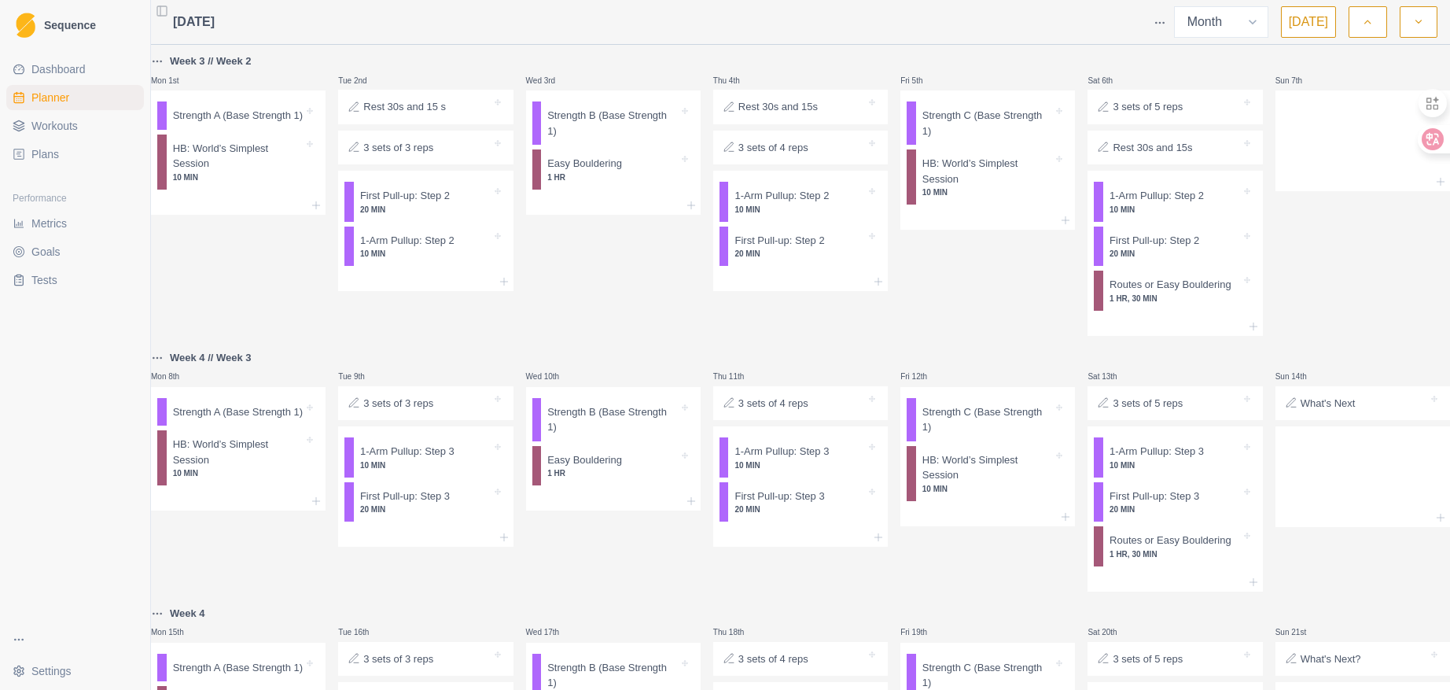
click at [41, 153] on span "Plans" at bounding box center [45, 154] width 28 height 16
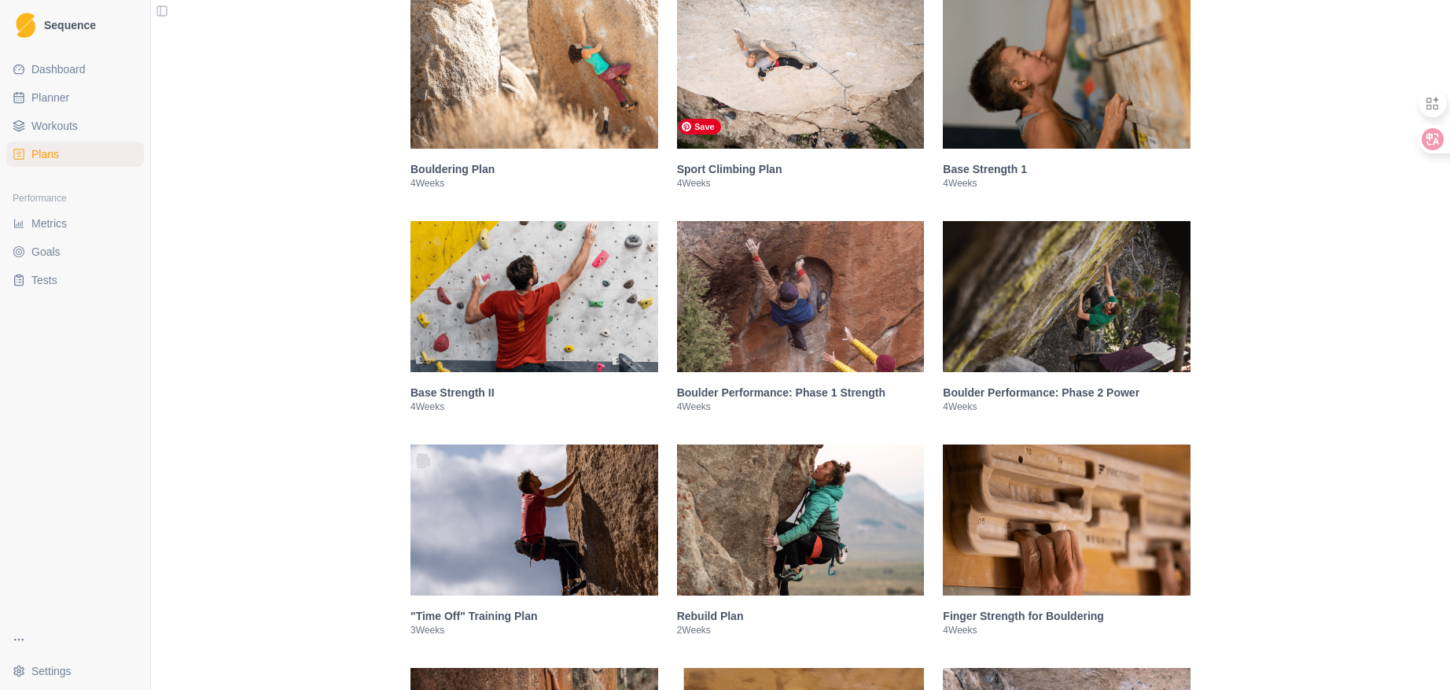
scroll to position [292, 0]
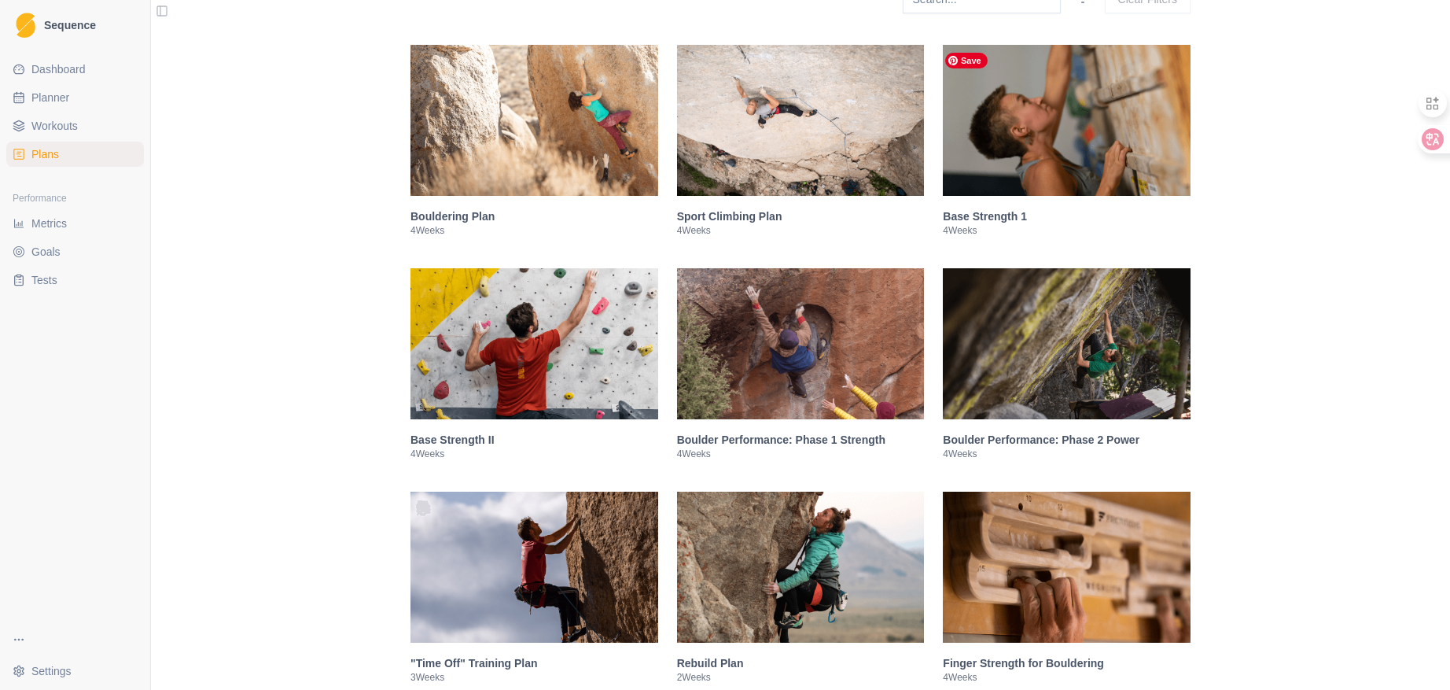
click at [978, 175] on img at bounding box center [1067, 120] width 248 height 151
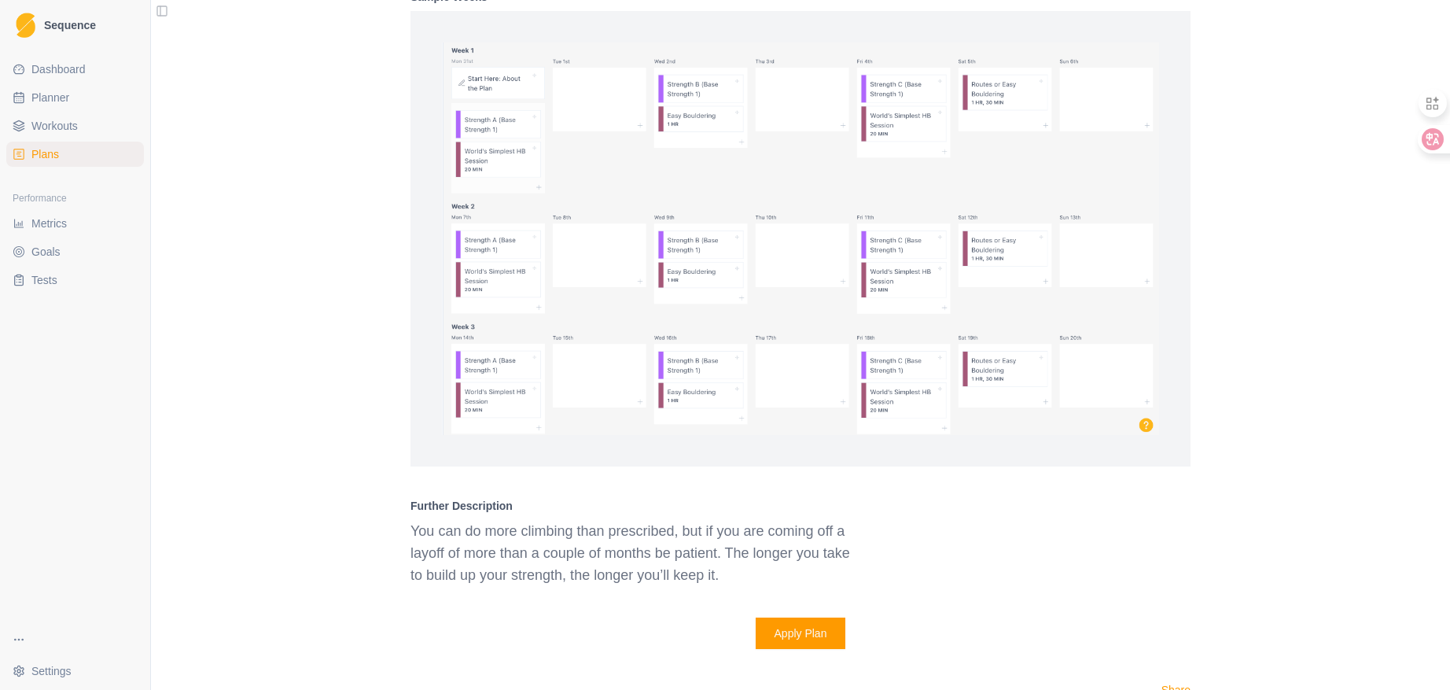
scroll to position [1111, 0]
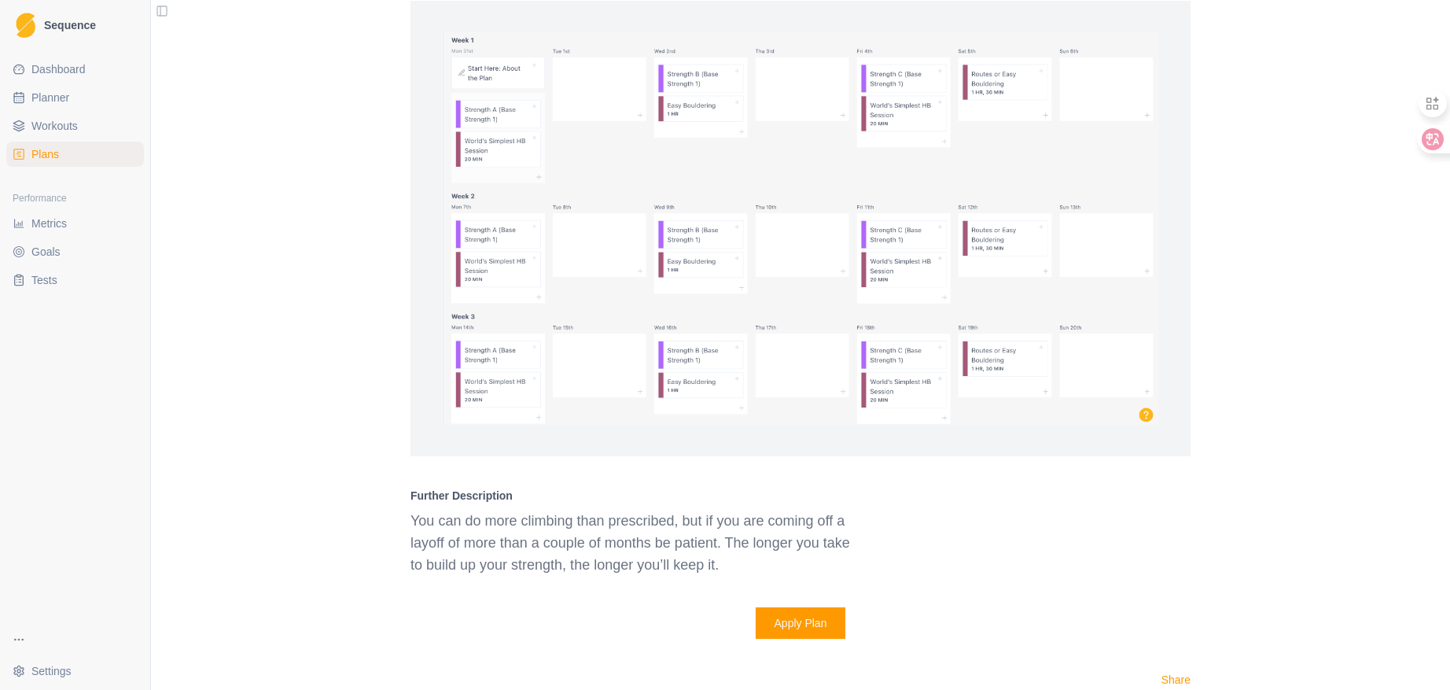
click at [65, 94] on span "Planner" at bounding box center [50, 98] width 38 height 16
select select "month"
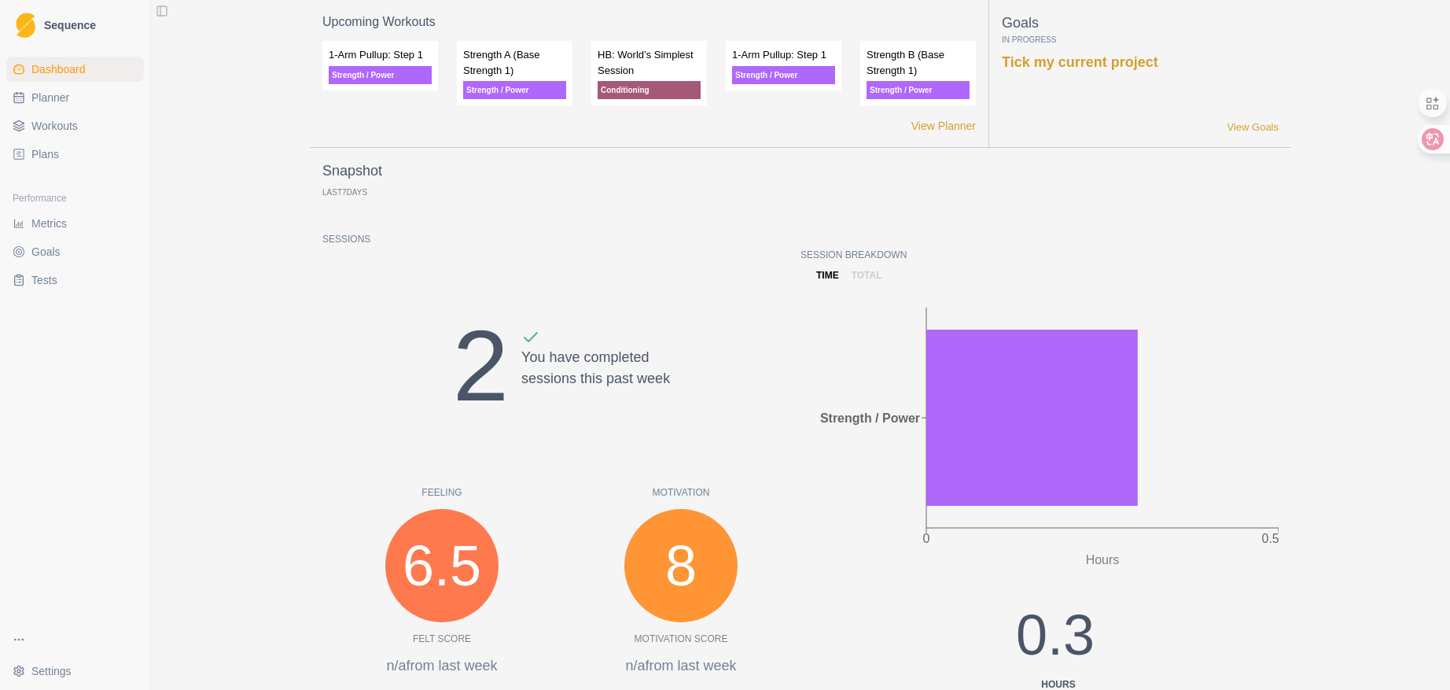
click at [64, 106] on link "Planner" at bounding box center [75, 97] width 138 height 25
select select "month"
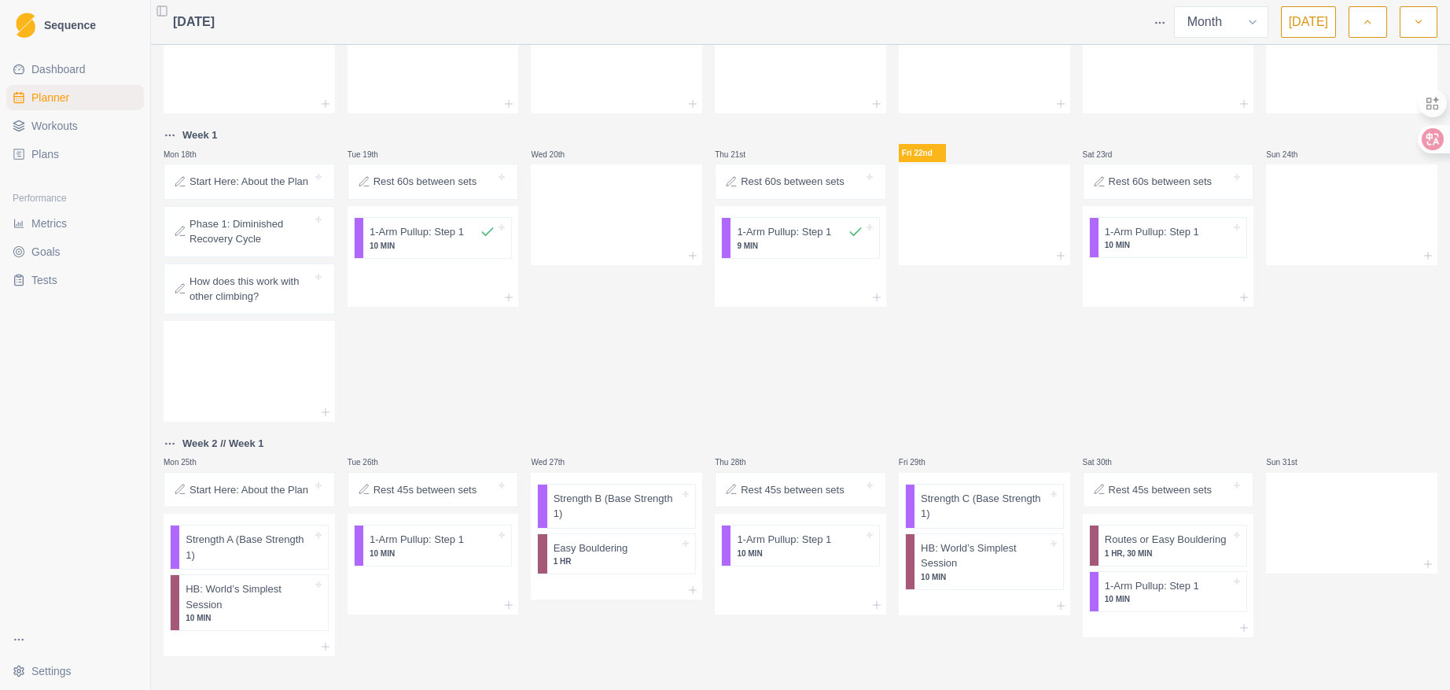
scroll to position [392, 0]
